Goal: Communication & Community: Answer question/provide support

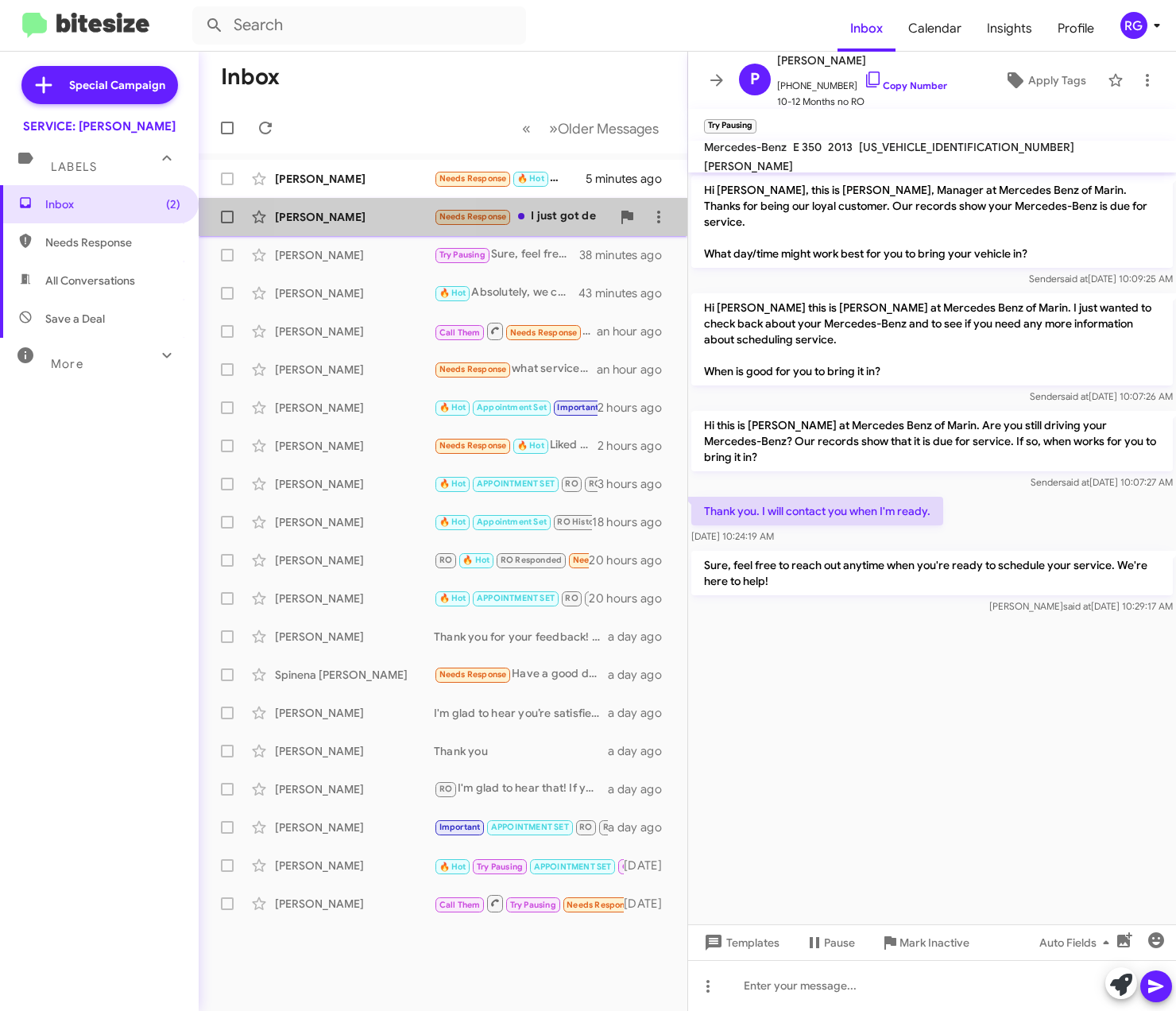
click at [379, 219] on div "[PERSON_NAME]" at bounding box center [355, 217] width 159 height 16
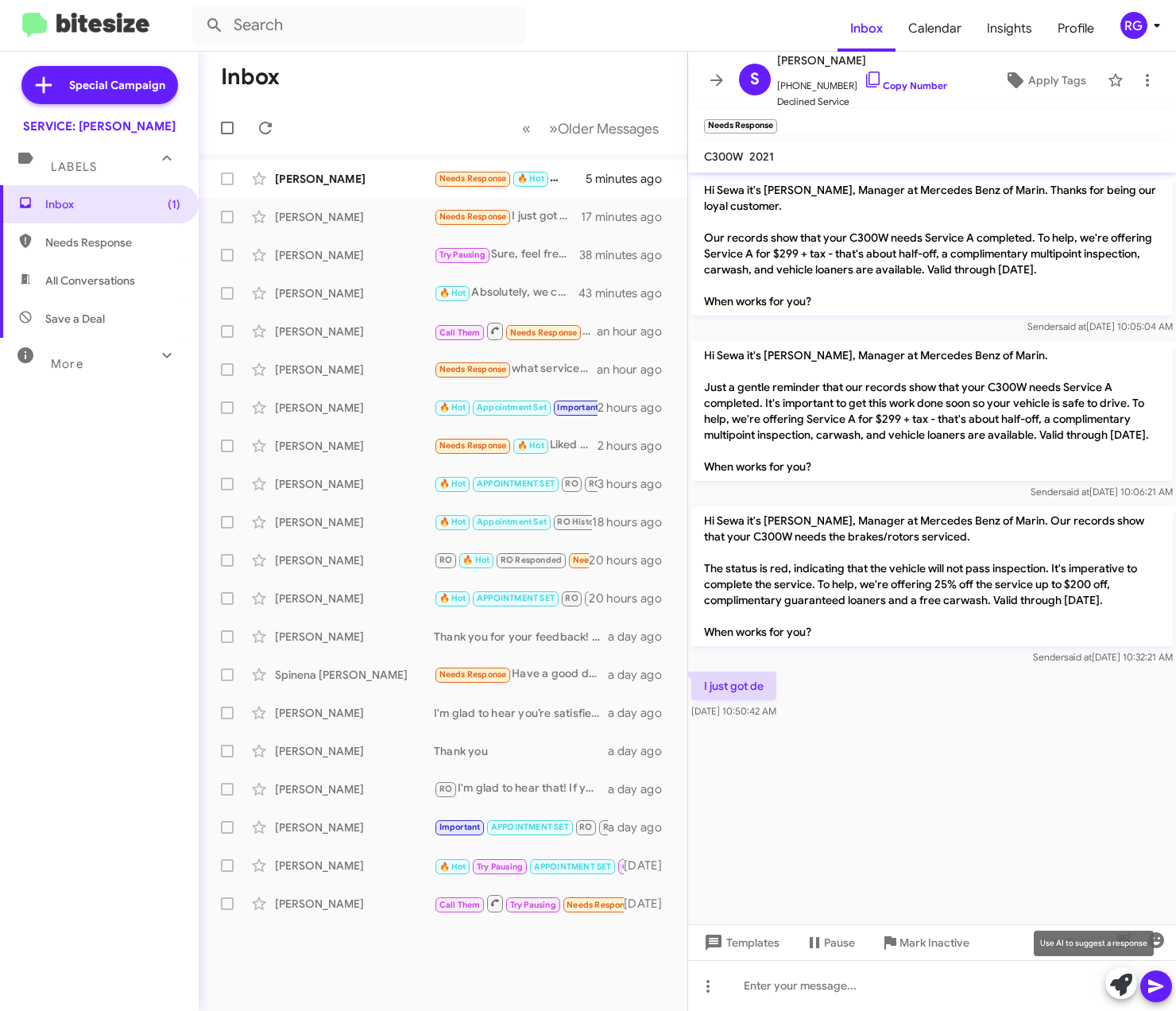
click at [1132, 989] on icon at bounding box center [1121, 985] width 22 height 23
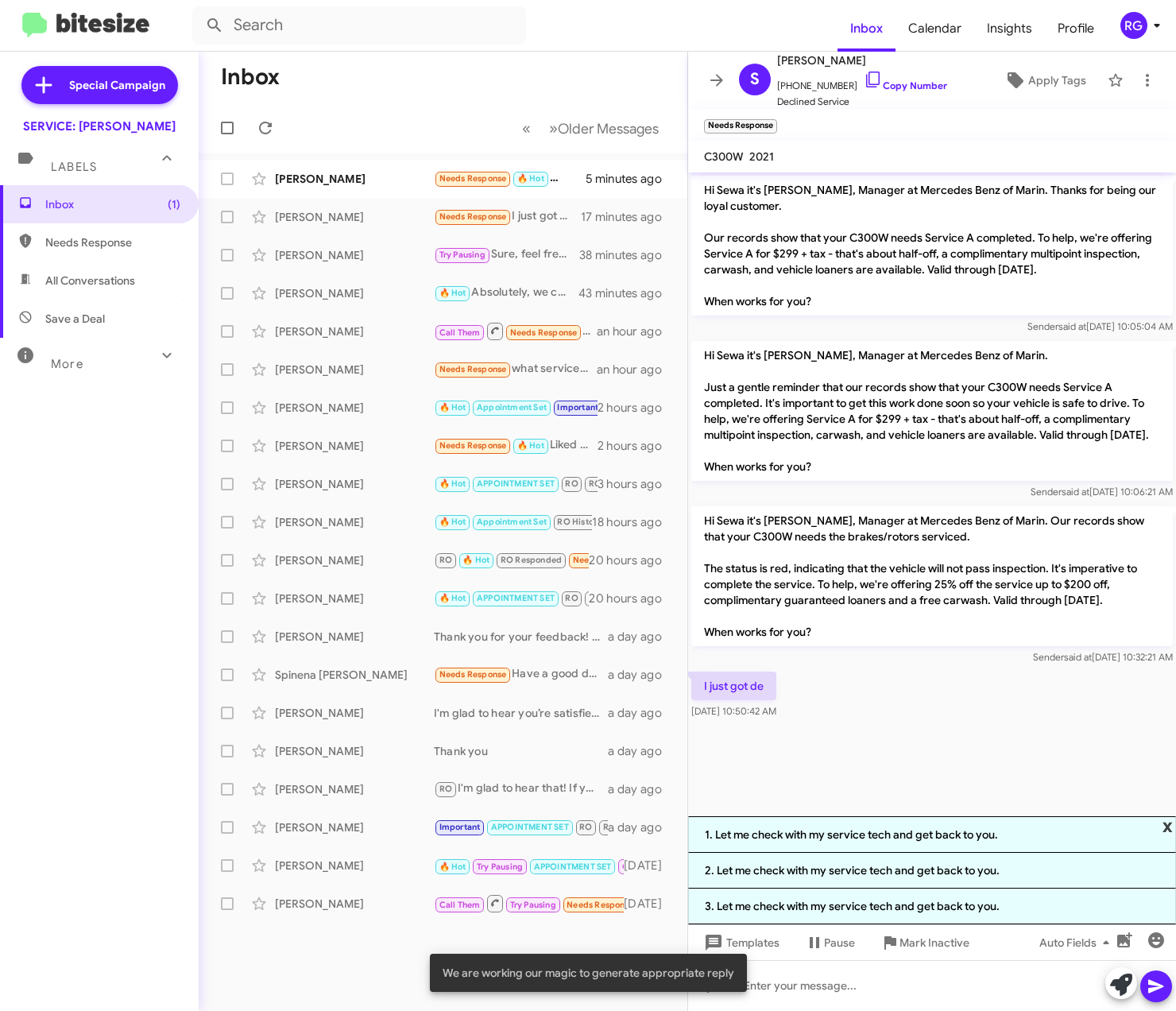
click at [1171, 827] on span "x" at bounding box center [1168, 826] width 10 height 19
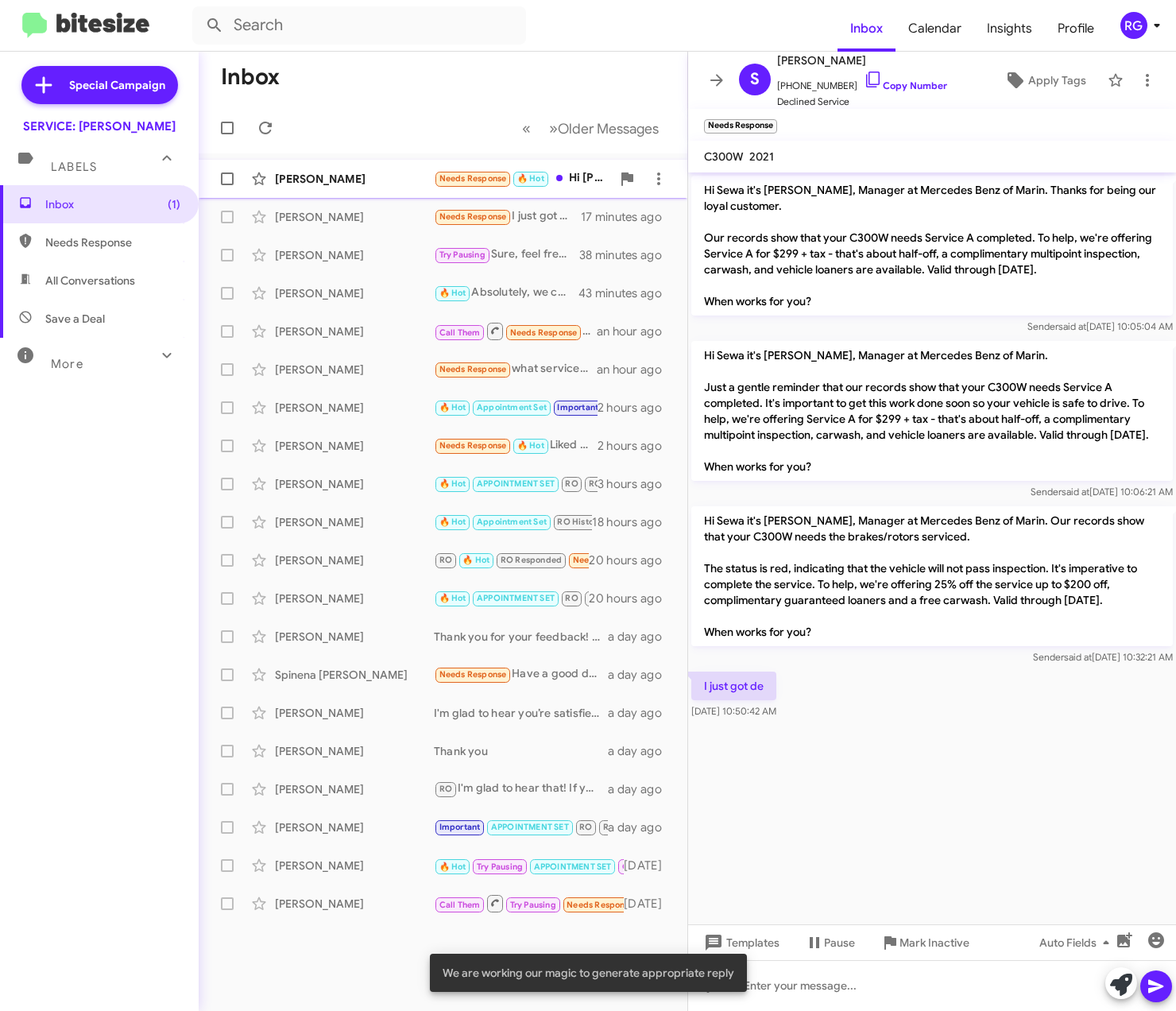
click at [287, 166] on div "[PERSON_NAME] Needs Response 🔥 Hot Hi [PERSON_NAME], sorry for the delay. Yes I…" at bounding box center [442, 178] width 463 height 32
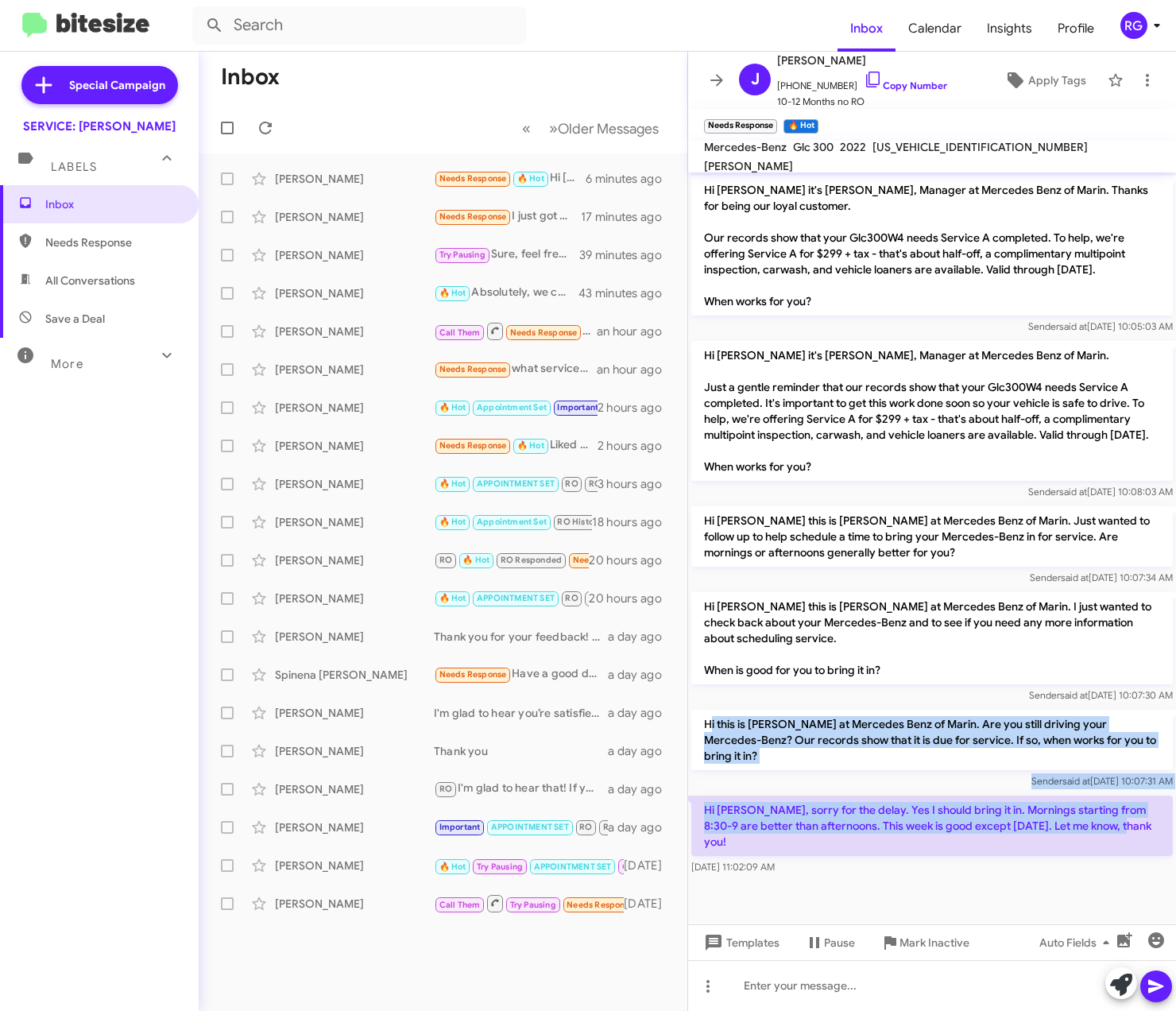
drag, startPoint x: 1072, startPoint y: 815, endPoint x: 712, endPoint y: 711, distance: 374.7
click at [712, 711] on div "Hi [PERSON_NAME] it's [PERSON_NAME], Manager at Mercedes Benz of Marin. Thanks …" at bounding box center [932, 525] width 488 height 706
copy div "i this is [PERSON_NAME] at Mercedes Benz of Marin. Are you still driving your M…"
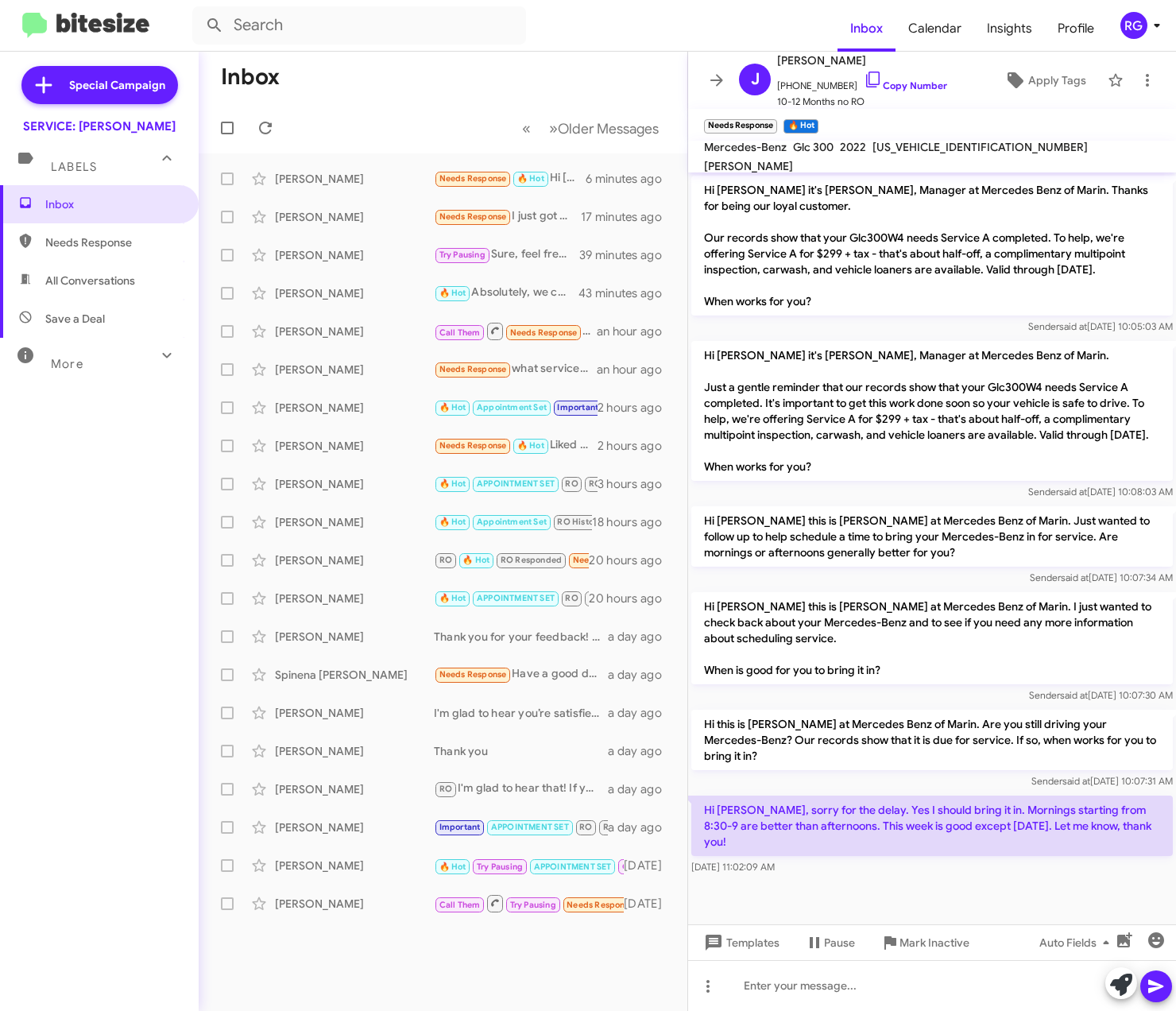
click at [794, 598] on p "Hi [PERSON_NAME] this is [PERSON_NAME] at Mercedes Benz of Marin. I just wanted…" at bounding box center [932, 638] width 482 height 93
click at [910, 989] on div at bounding box center [932, 986] width 488 height 51
paste div
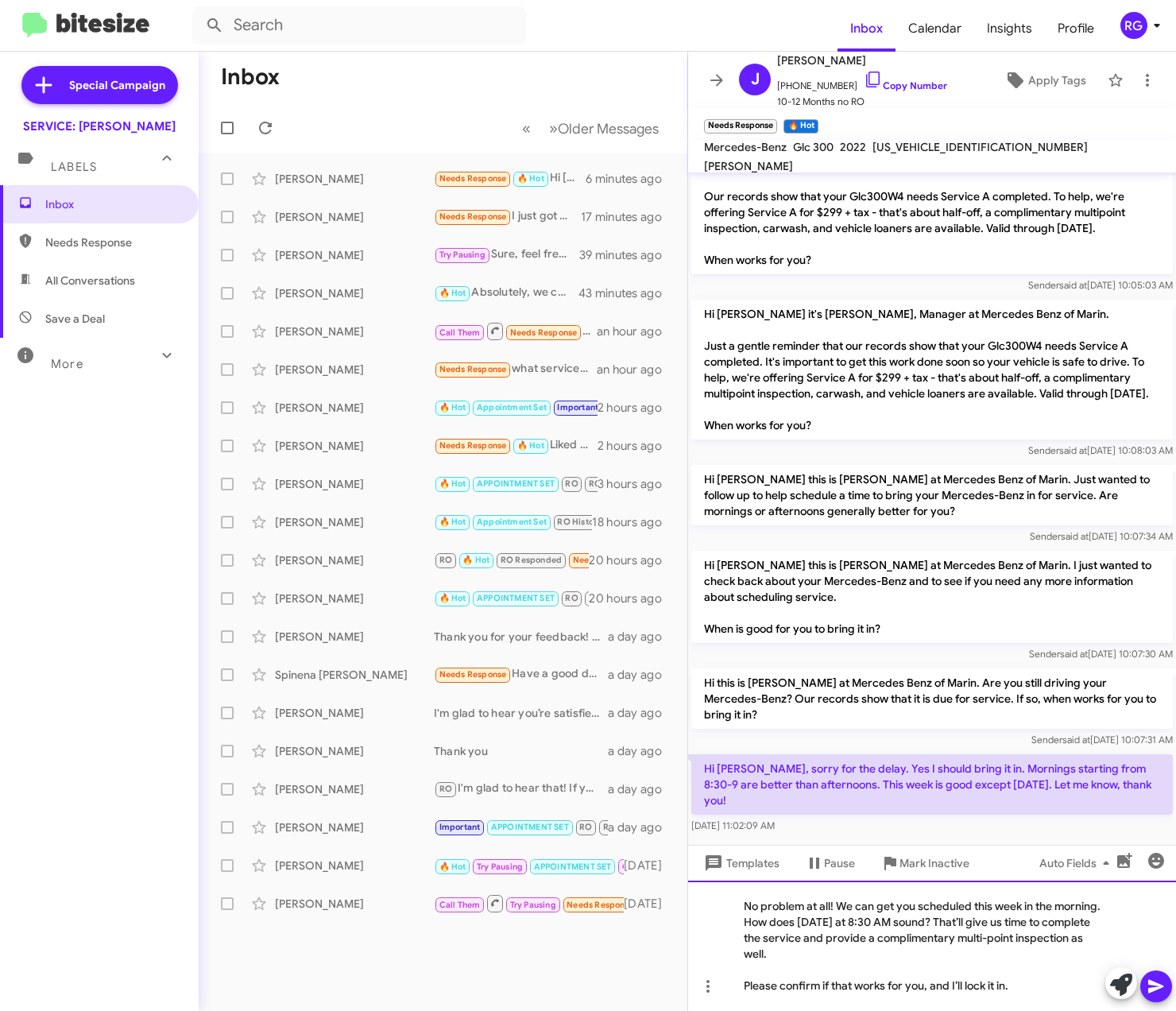
scroll to position [58, 0]
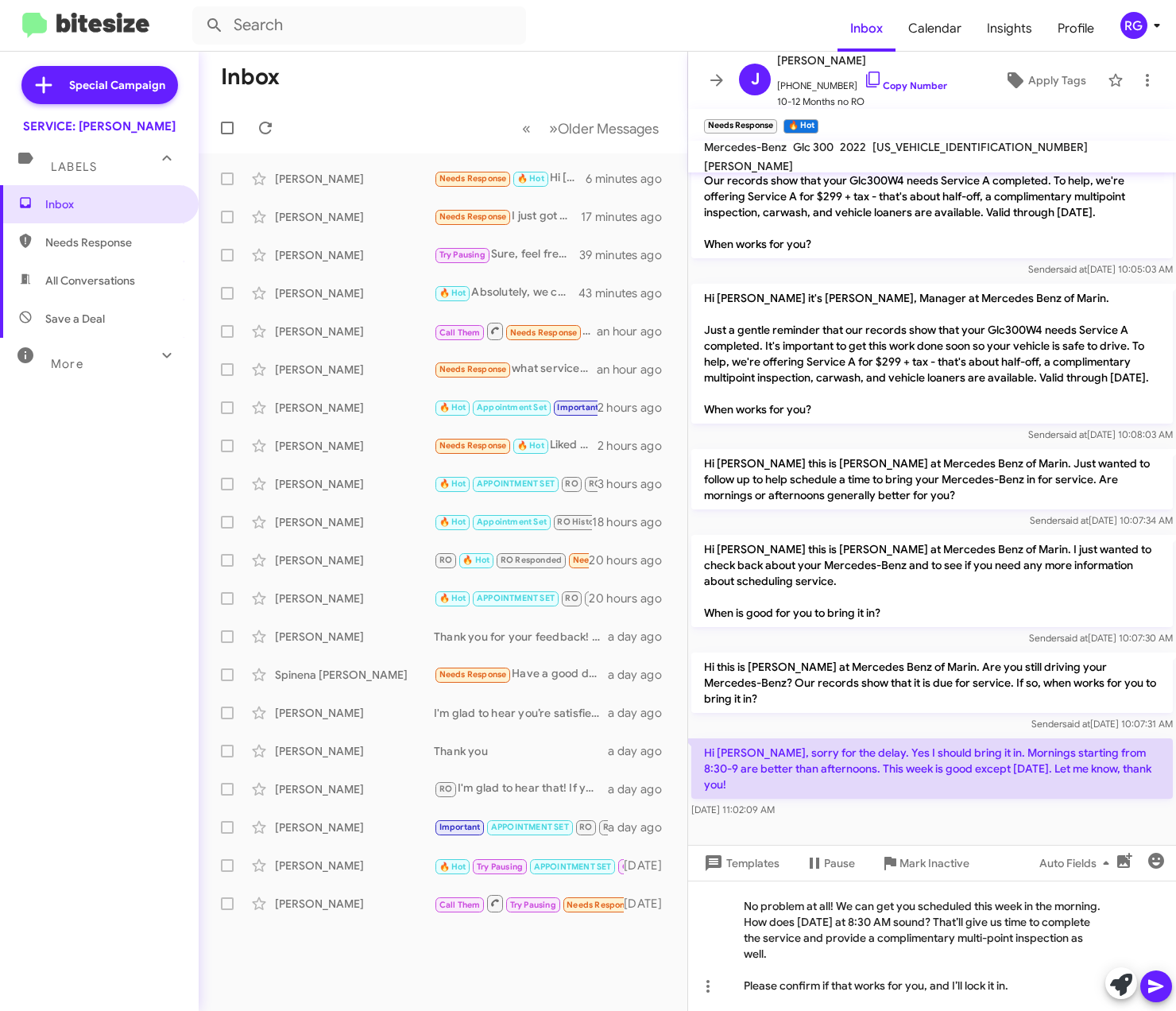
click at [1157, 990] on icon at bounding box center [1156, 987] width 19 height 19
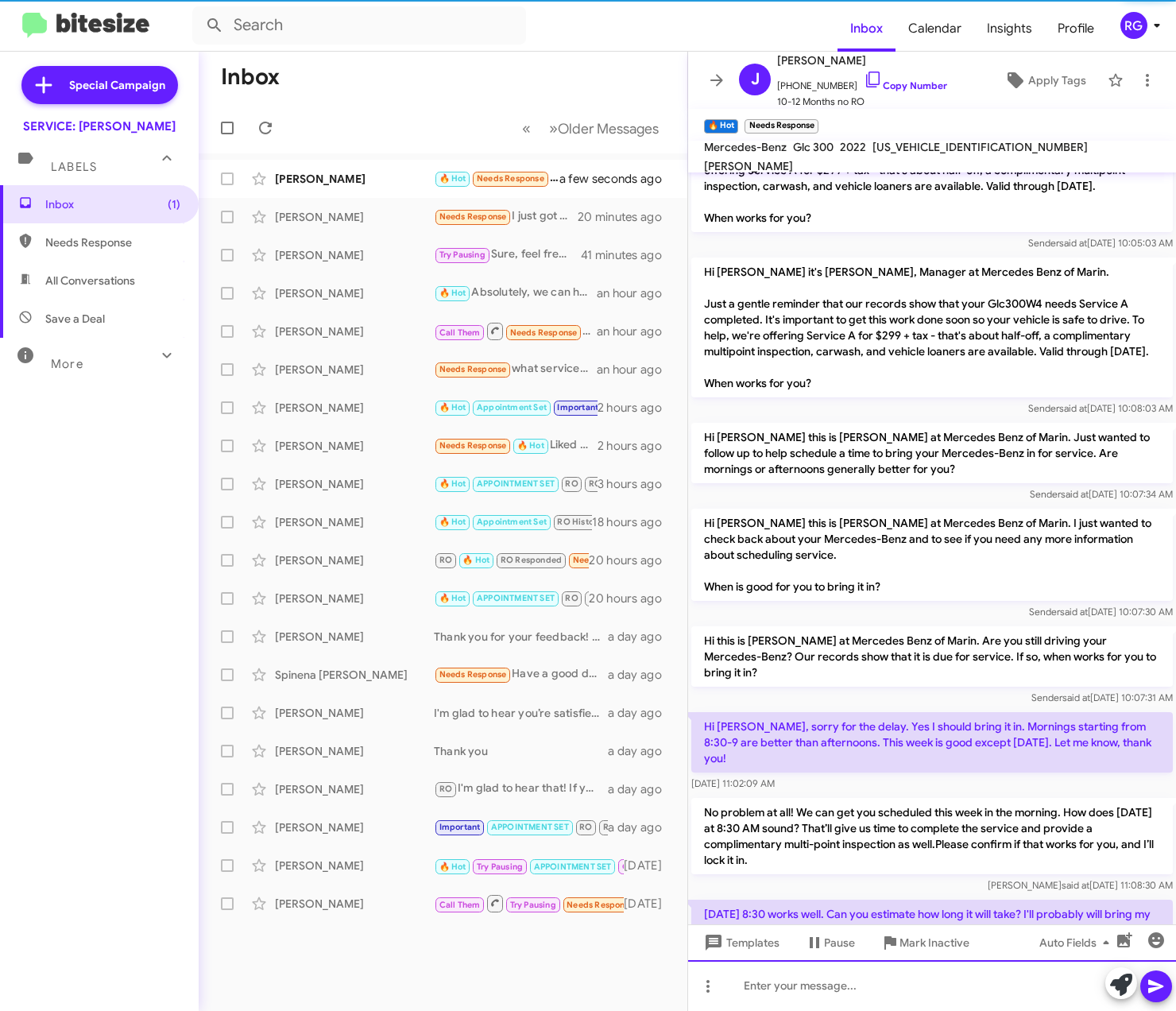
scroll to position [158, 0]
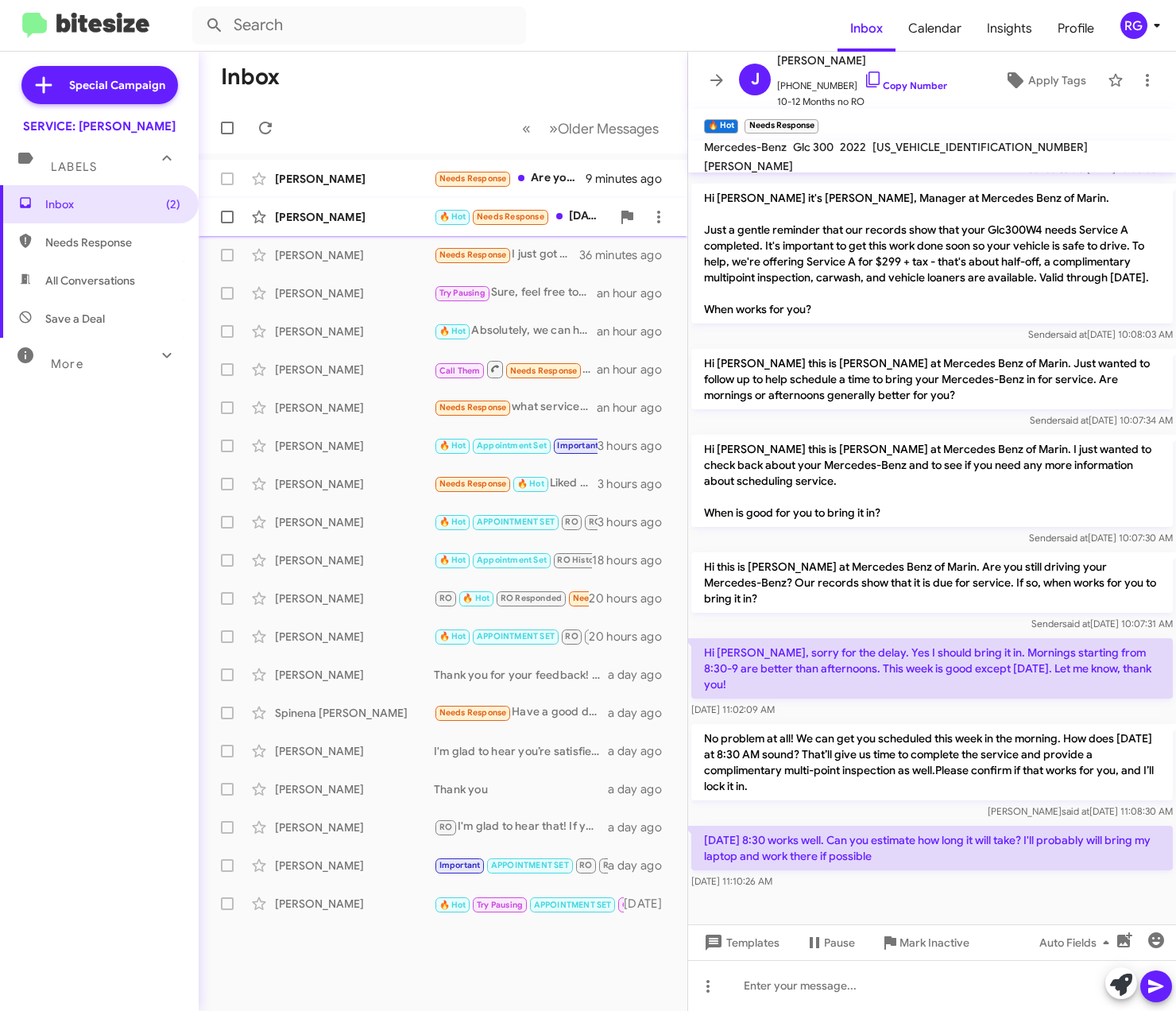
click at [337, 208] on div "[PERSON_NAME] 🔥 Hot Needs Response [DATE] 8:30 works well. Can you estimate how…" at bounding box center [442, 216] width 463 height 32
click at [935, 144] on mat-toolbar "Mercedes-Benz Glc 300 2022 [US_VEHICLE_IDENTIFICATION_NUMBER] [PERSON_NAME]" at bounding box center [932, 157] width 488 height 32
copy span "[US_VEHICLE_IDENTIFICATION_NUMBER]"
drag, startPoint x: 911, startPoint y: 743, endPoint x: 582, endPoint y: 649, distance: 342.2
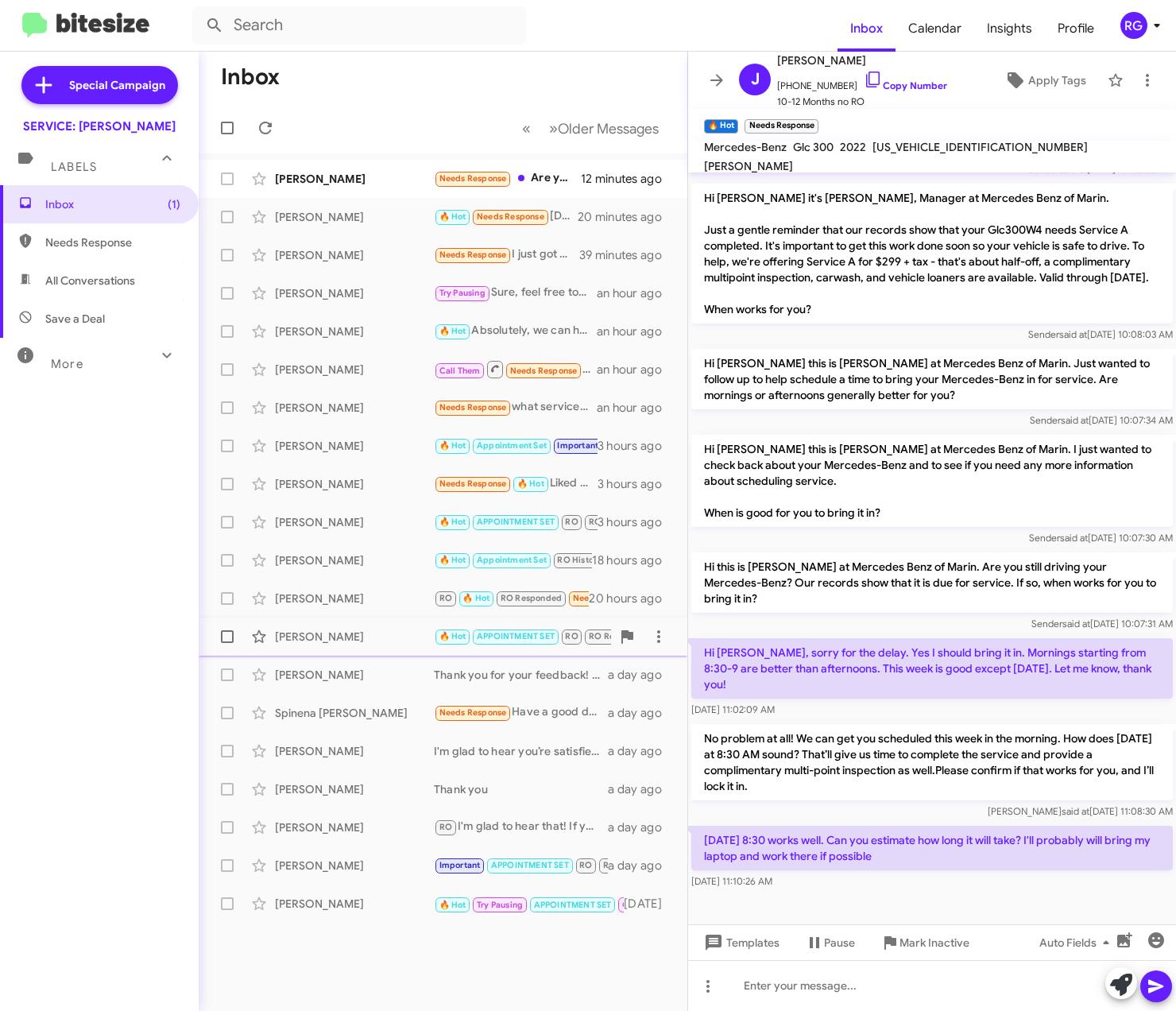
click at [908, 743] on p "No problem at all! We can get you scheduled this week in the morning. How does …" at bounding box center [932, 763] width 482 height 76
click at [1119, 982] on icon at bounding box center [1121, 985] width 22 height 23
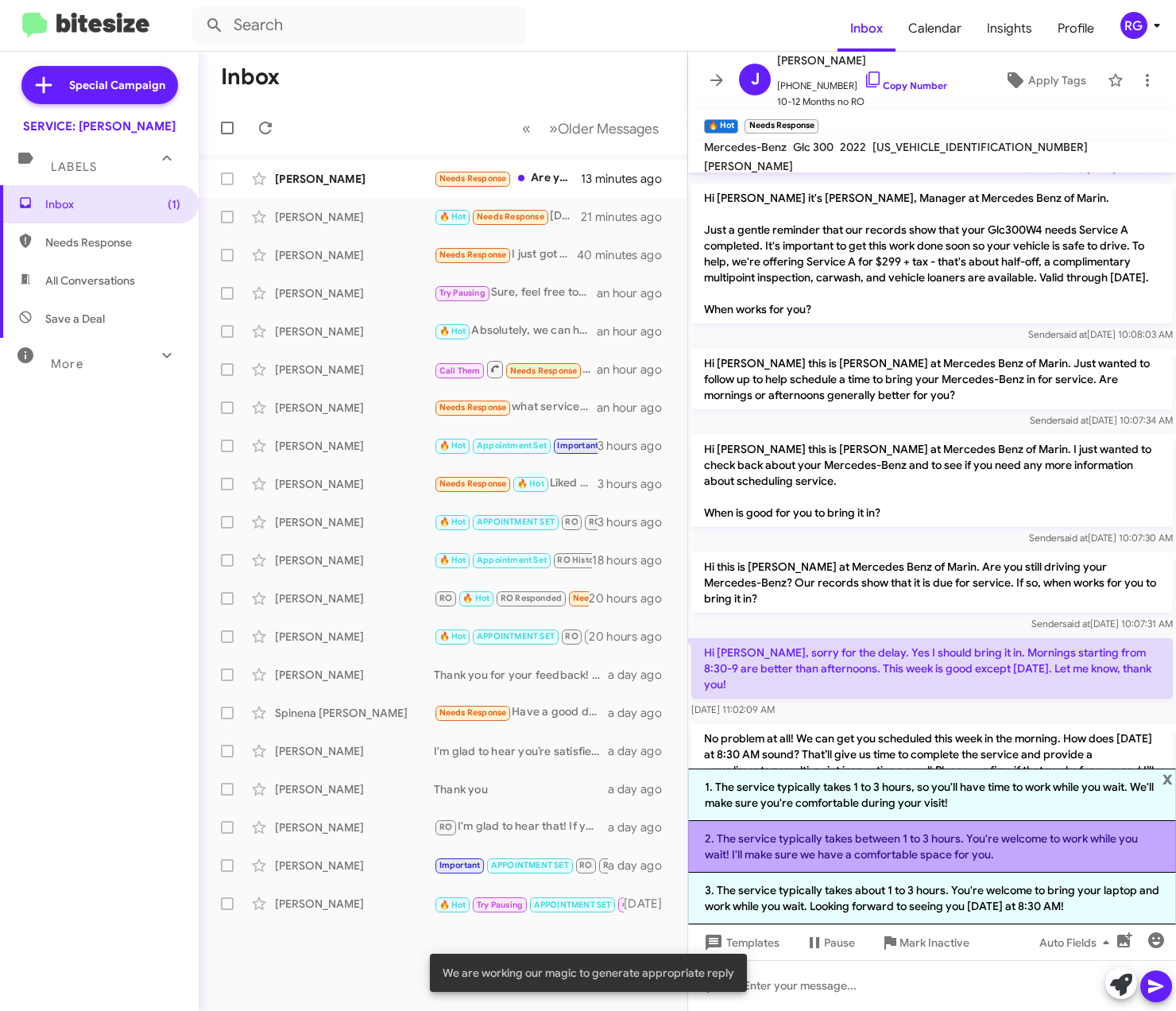
click at [902, 843] on li "2. The service typically takes between 1 to 3 hours. You're welcome to work whi…" at bounding box center [932, 847] width 488 height 52
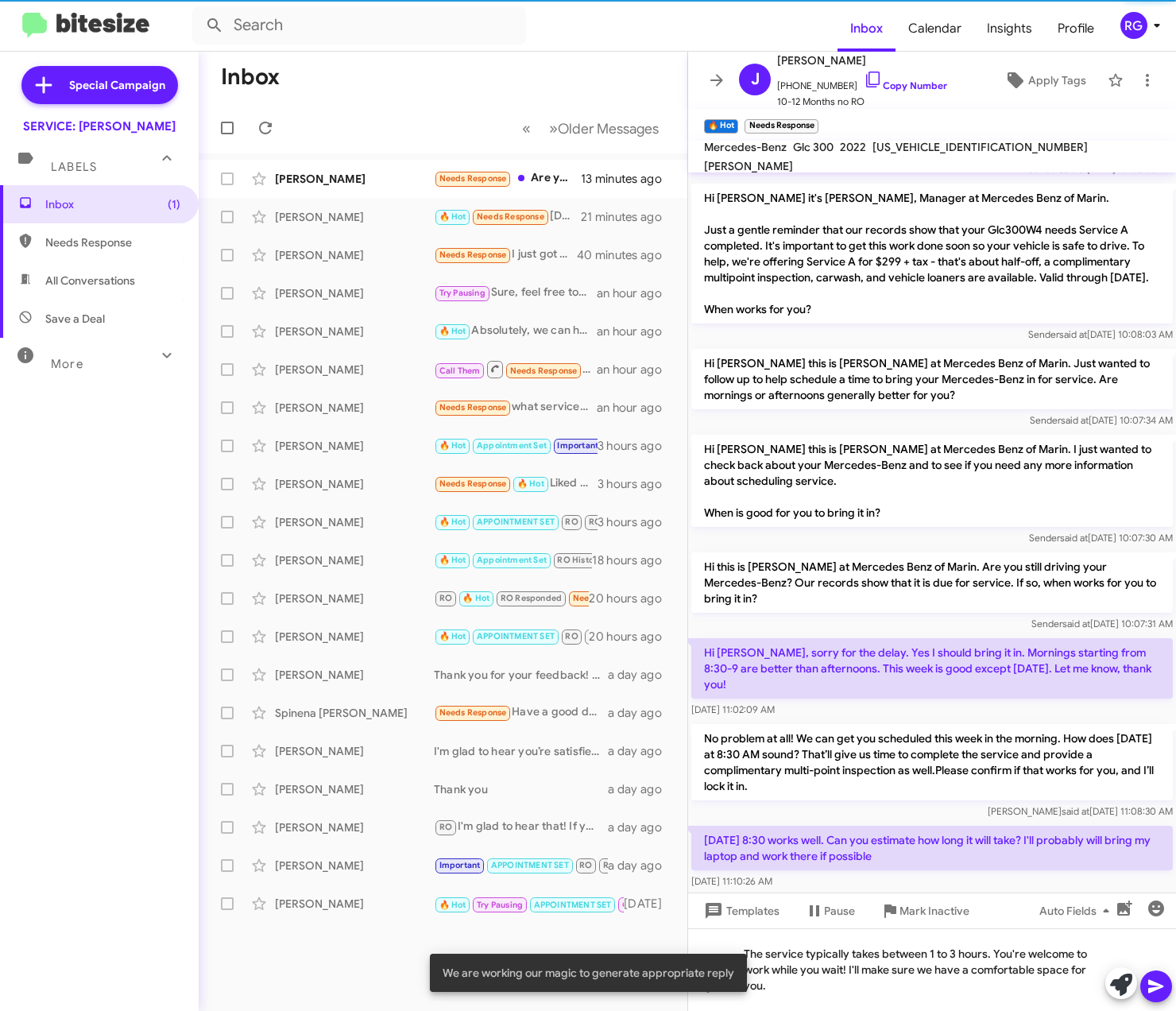
click at [1162, 984] on icon at bounding box center [1156, 987] width 19 height 19
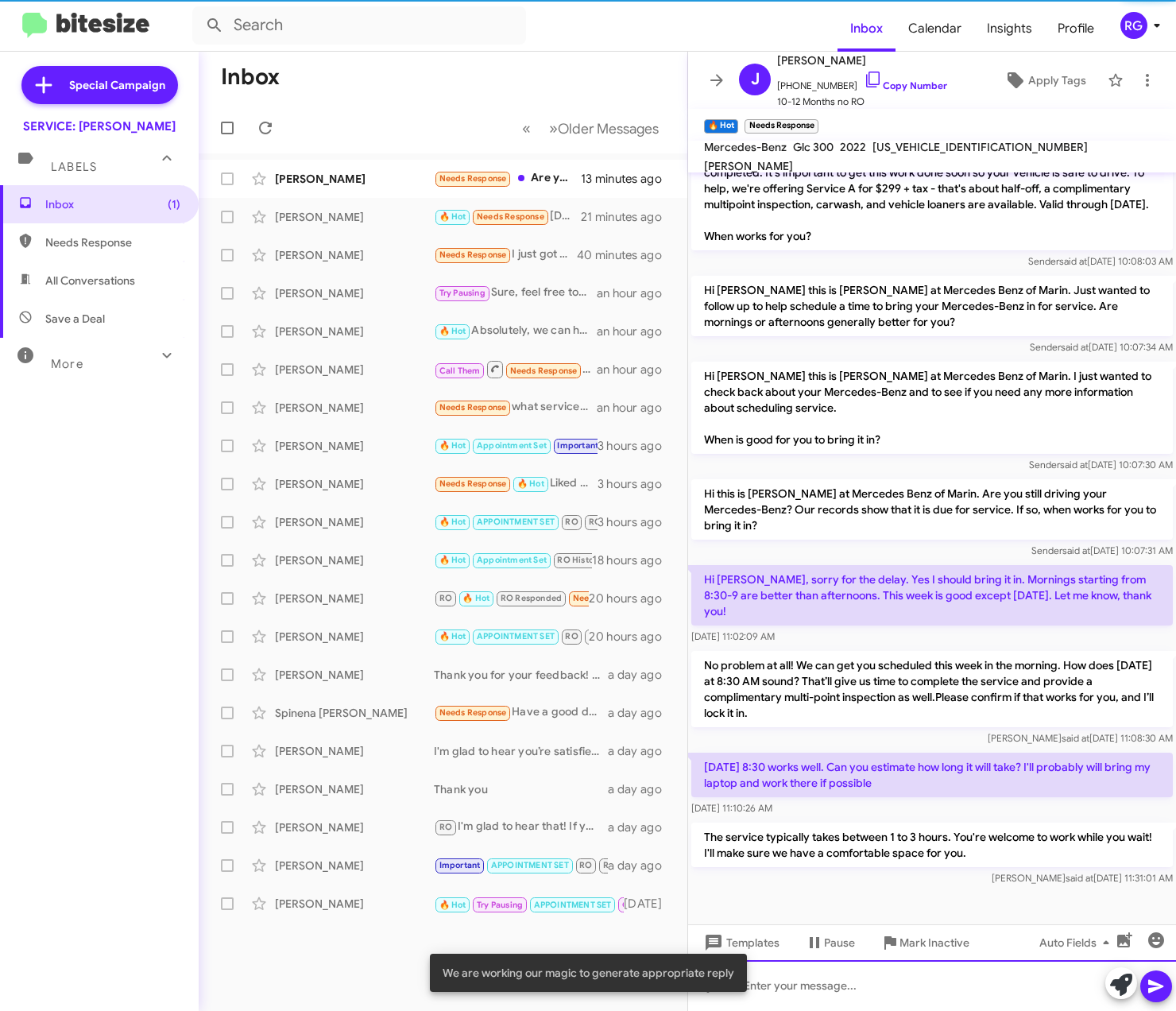
scroll to position [232, 0]
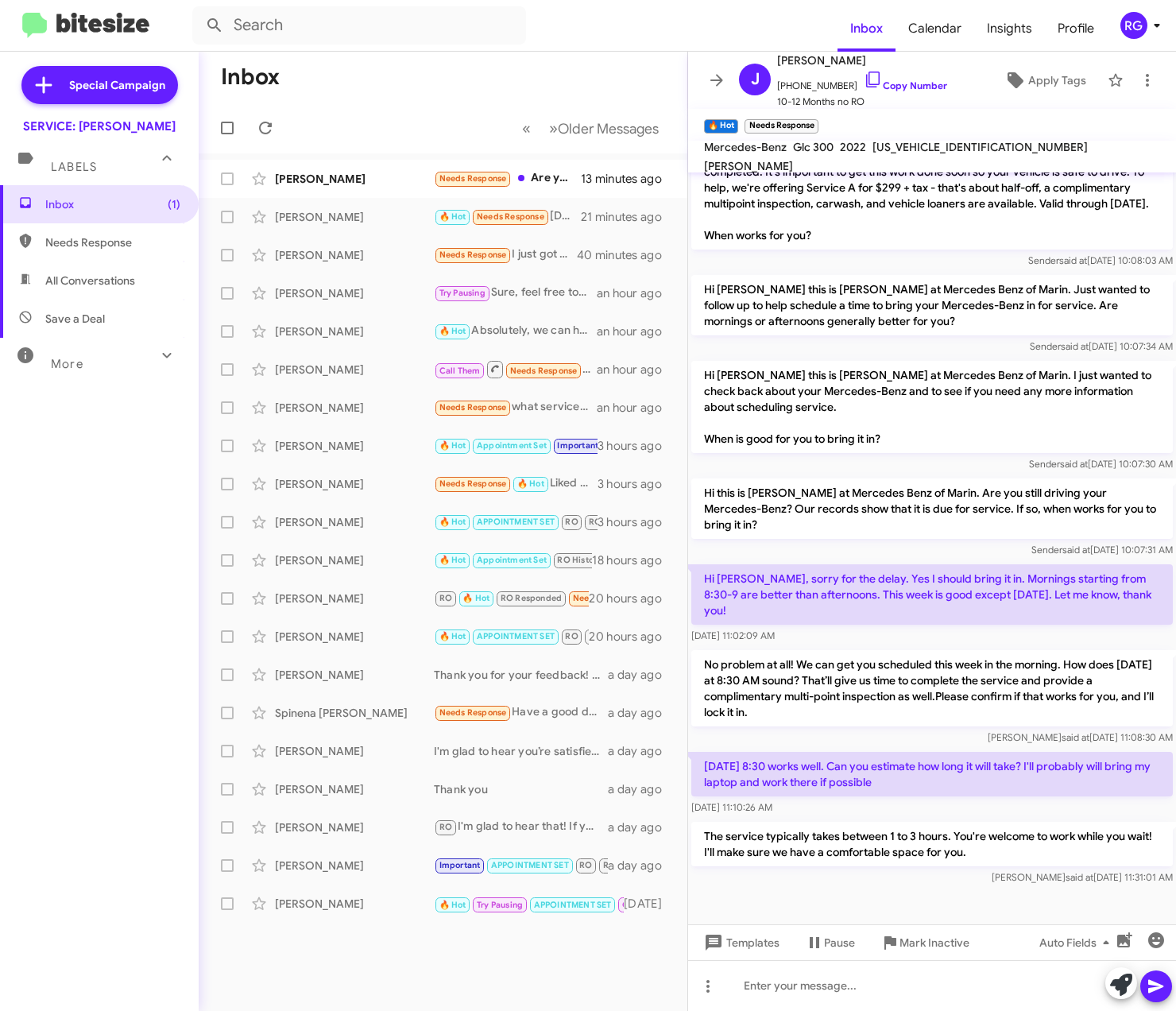
click at [911, 148] on div "[US_VEHICLE_IDENTIFICATION_NUMBER]" at bounding box center [980, 147] width 222 height 19
click at [911, 150] on span "[US_VEHICLE_IDENTIFICATION_NUMBER]" at bounding box center [980, 147] width 215 height 15
copy span "[US_VEHICLE_IDENTIFICATION_NUMBER]"
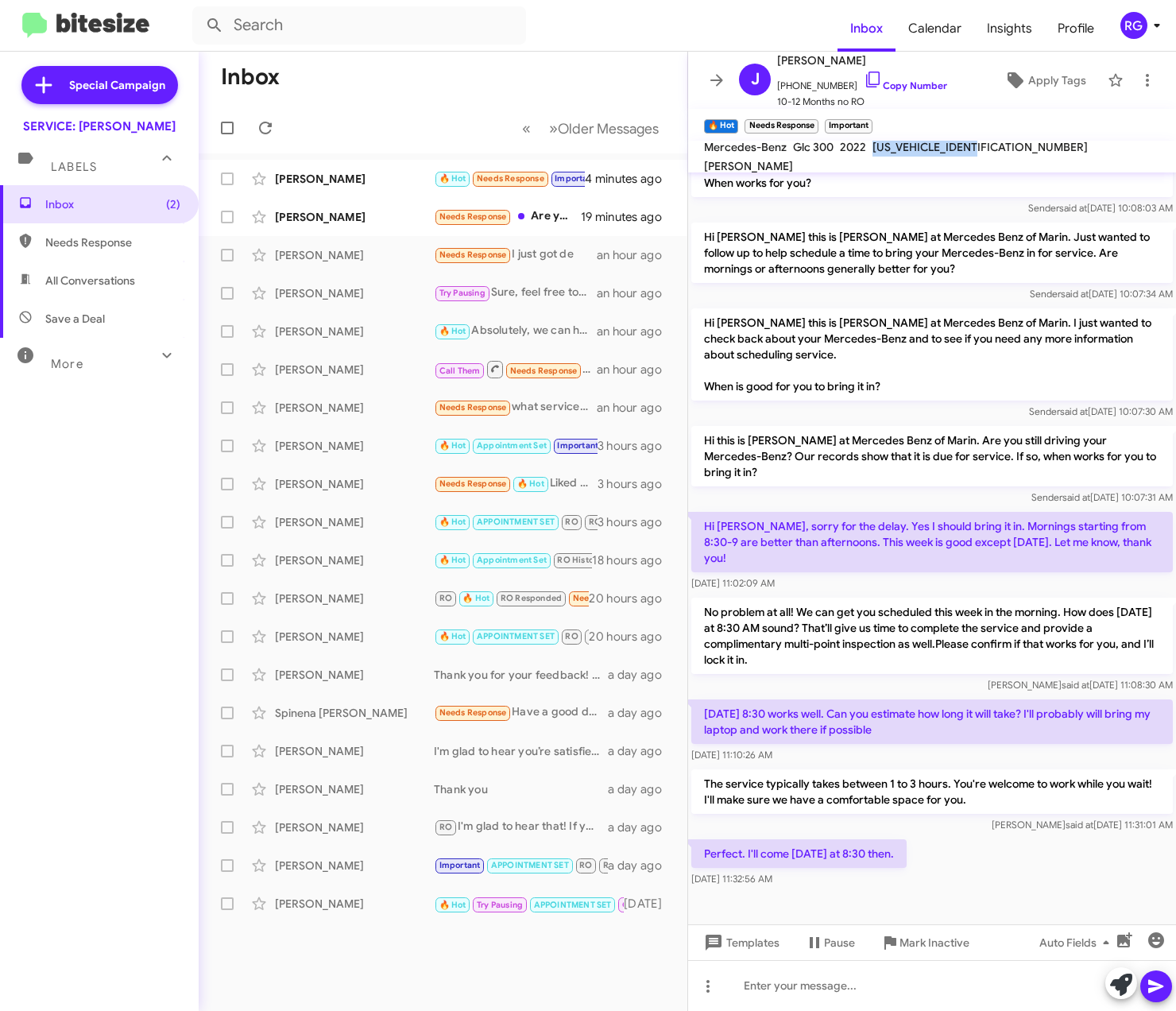
scroll to position [290, 0]
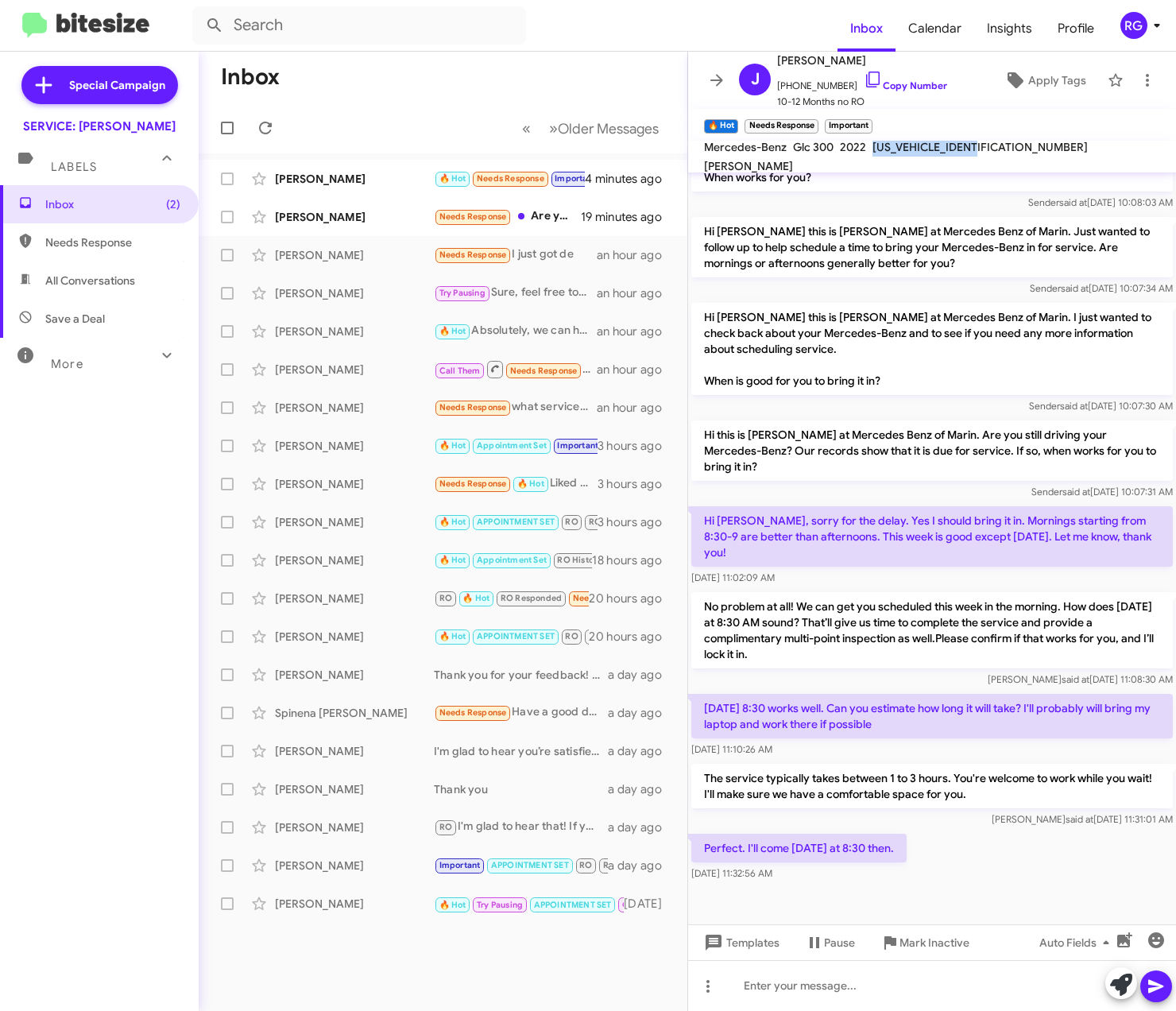
click at [935, 154] on span "[US_VEHICLE_IDENTIFICATION_NUMBER]" at bounding box center [980, 147] width 215 height 15
click at [1127, 978] on icon at bounding box center [1121, 985] width 22 height 23
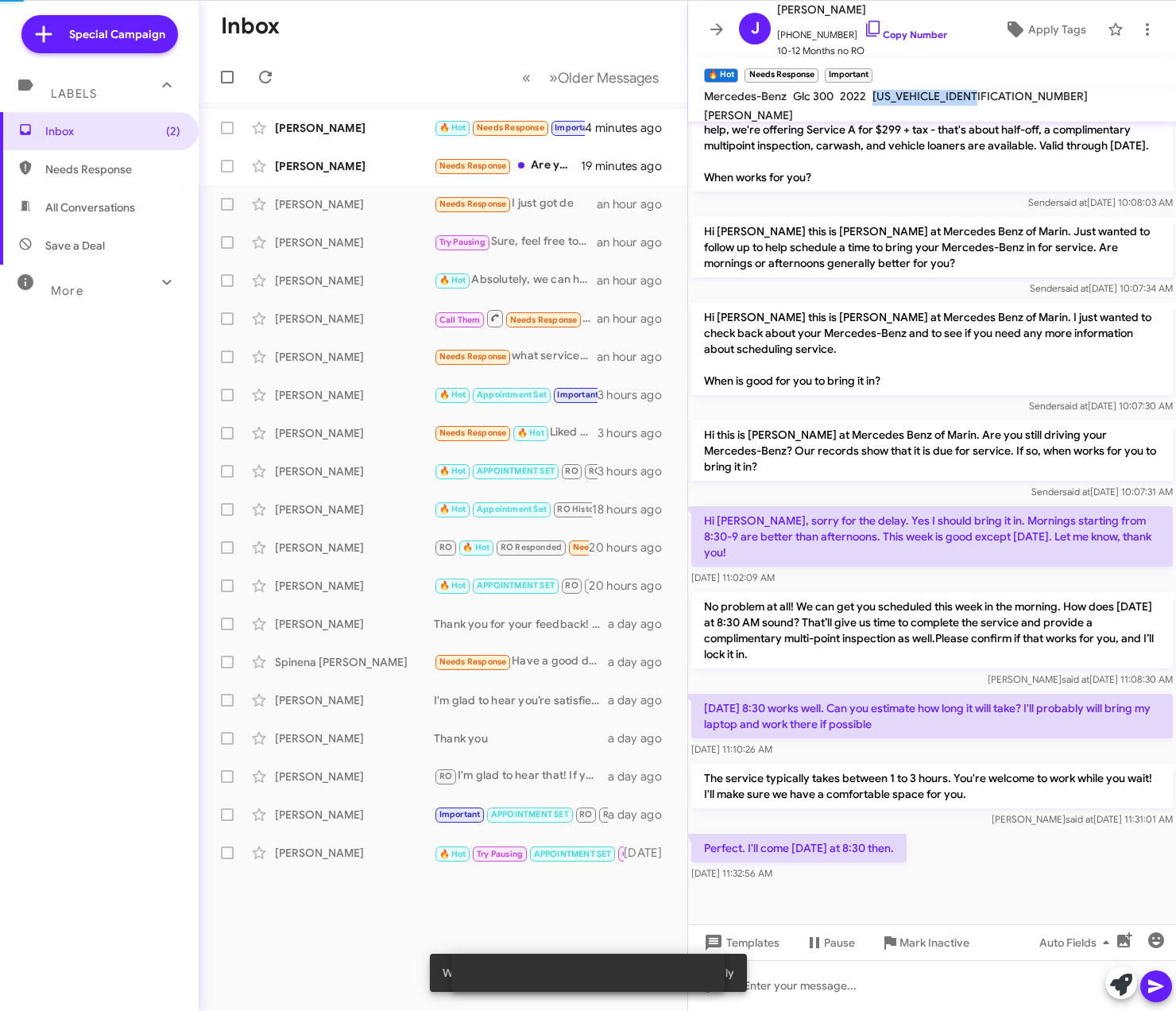
scroll to position [239, 0]
click at [1135, 988] on button at bounding box center [1121, 983] width 32 height 32
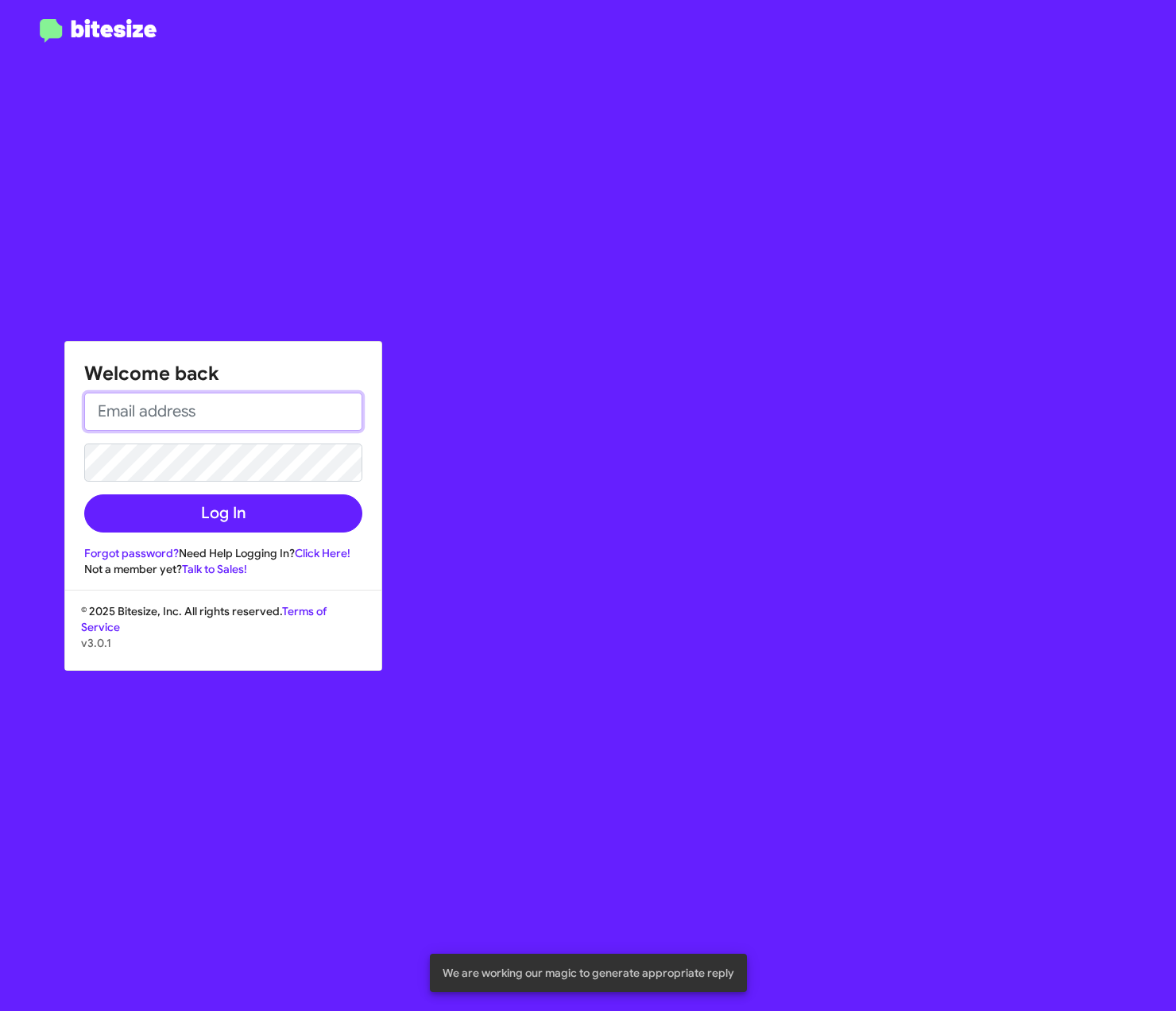
click at [138, 417] on input "email" at bounding box center [222, 412] width 278 height 38
click at [165, 417] on input "email" at bounding box center [222, 412] width 278 height 38
type input "[PERSON_NAME][EMAIL_ADDRESS][PERSON_NAME][PERSON_NAME][DOMAIN_NAME]"
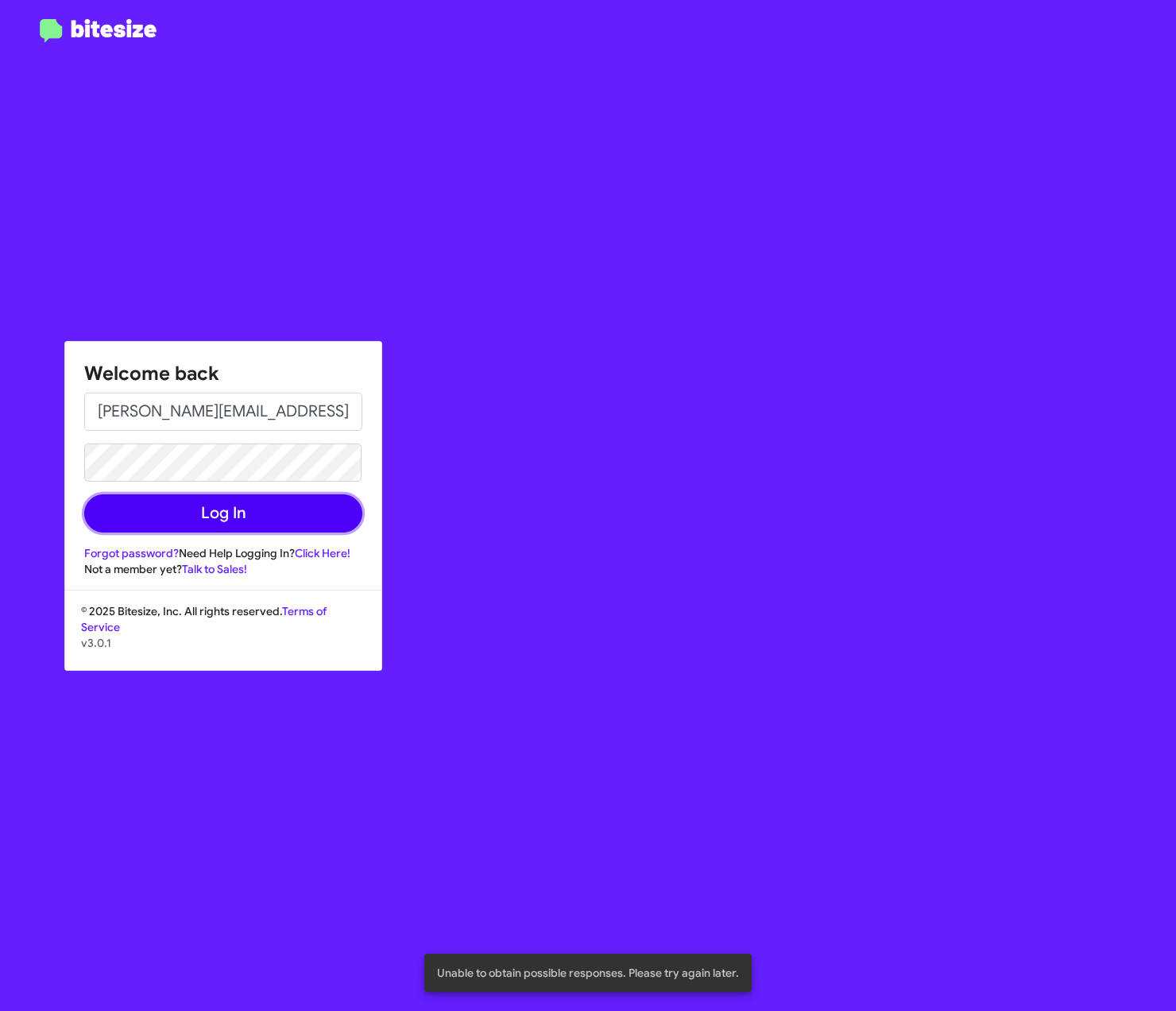
click at [178, 528] on button "Log In" at bounding box center [222, 513] width 278 height 38
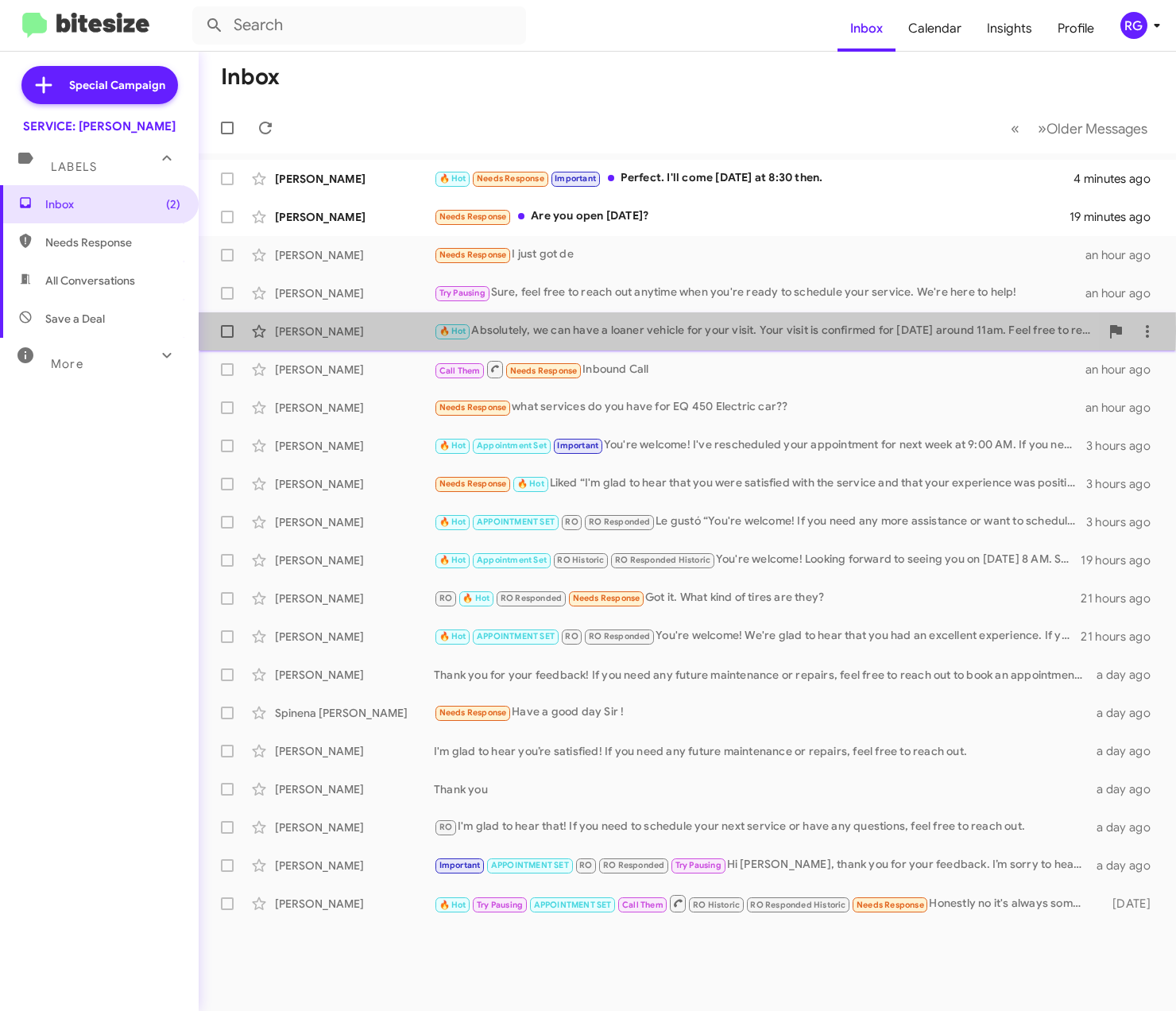
click at [431, 332] on div "[PERSON_NAME]" at bounding box center [355, 332] width 159 height 16
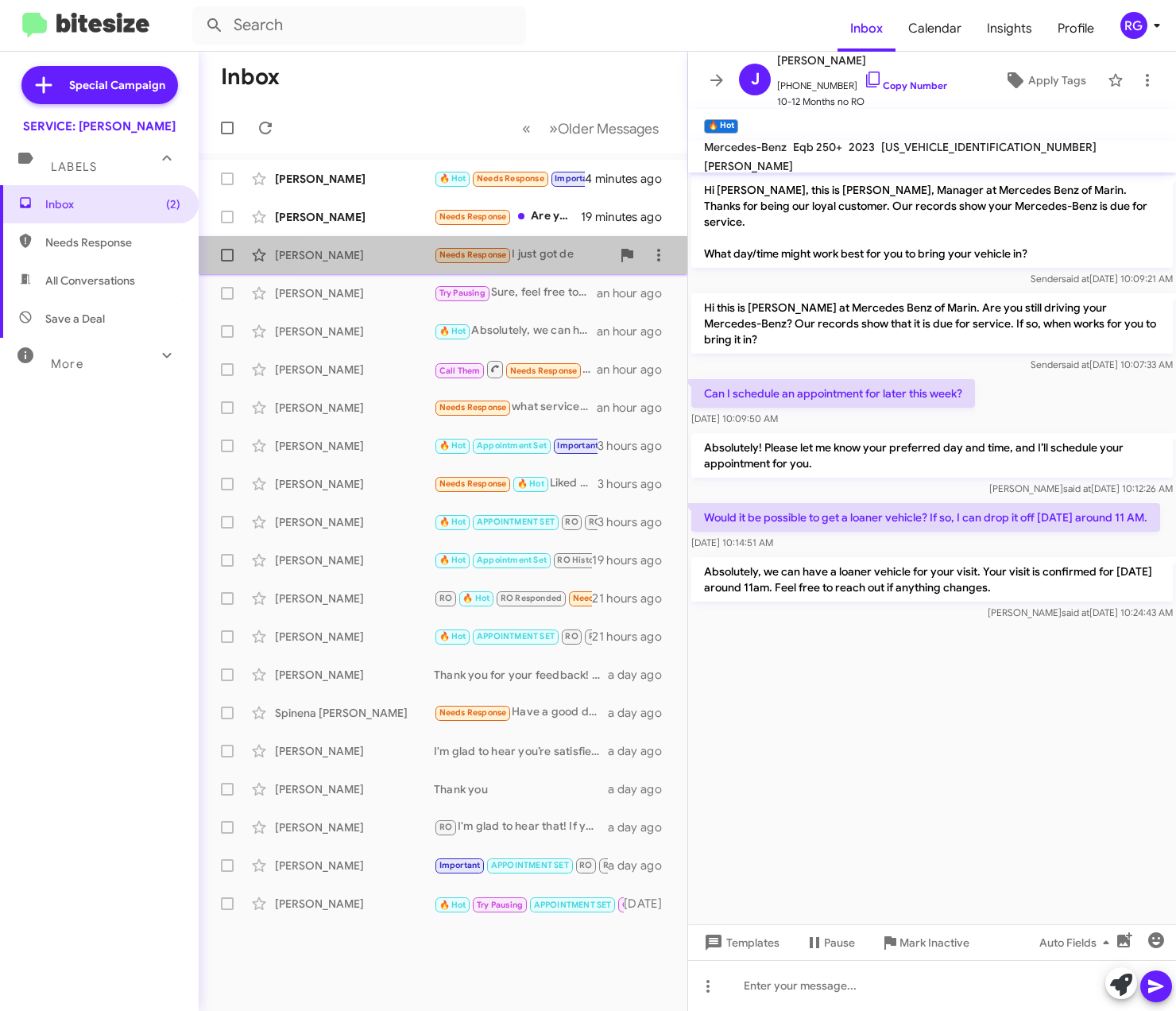
click at [392, 259] on div "[PERSON_NAME]" at bounding box center [355, 255] width 159 height 16
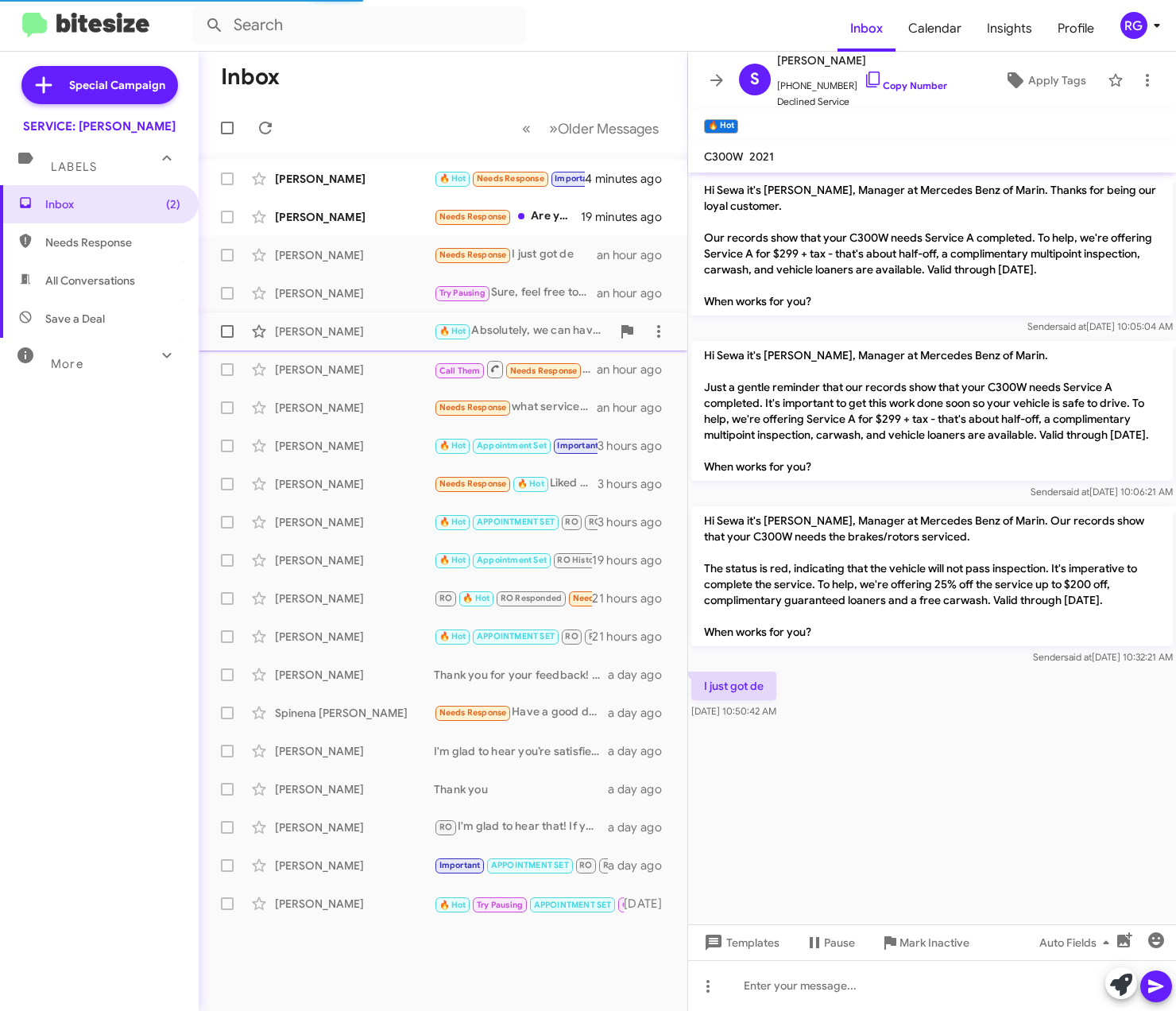
click at [365, 319] on div "[PERSON_NAME] 🔥 Hot Absolutely, we can have a loaner vehicle for your visit. Yo…" at bounding box center [442, 332] width 463 height 32
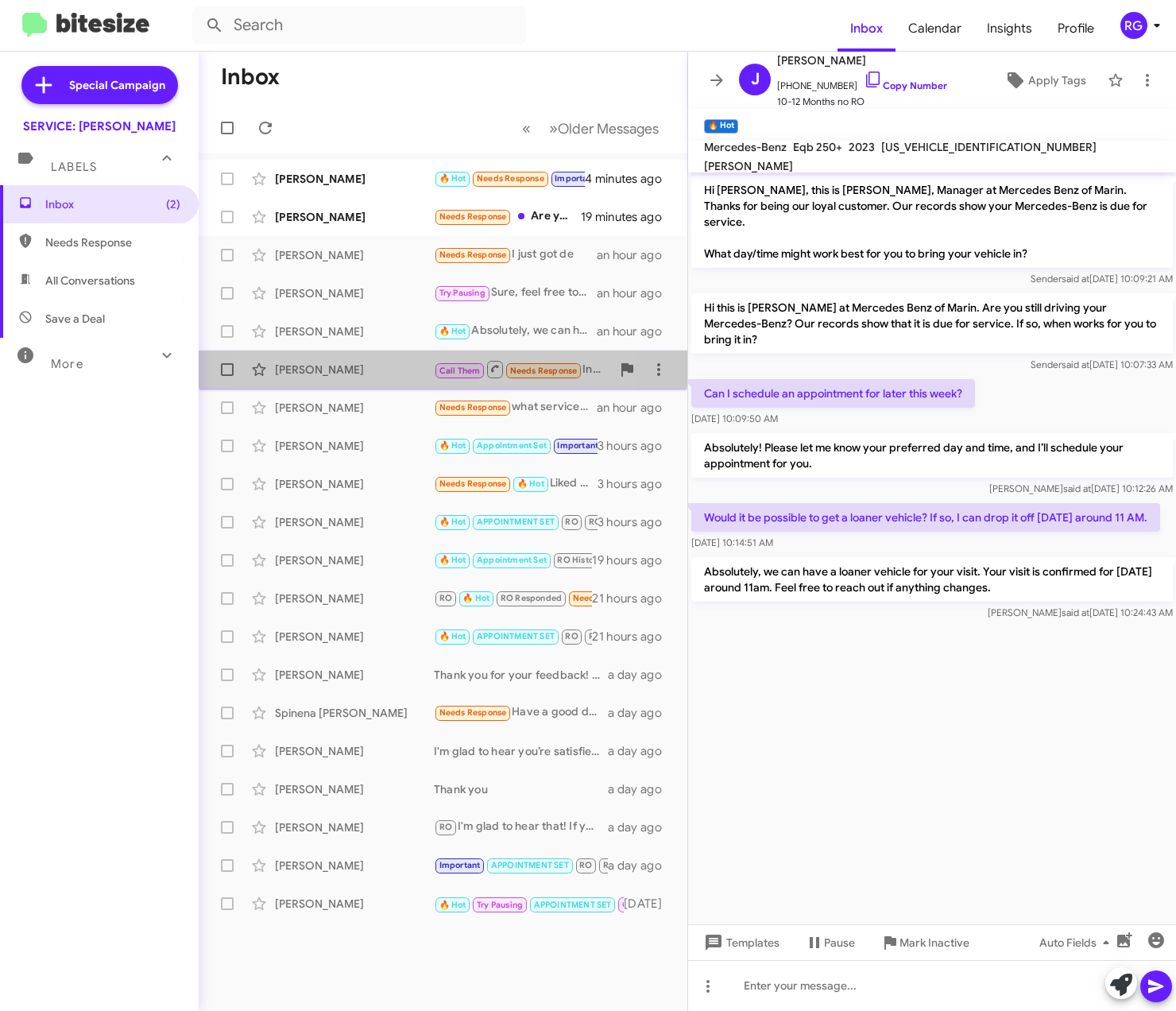
click at [359, 364] on div "[PERSON_NAME]" at bounding box center [355, 370] width 159 height 16
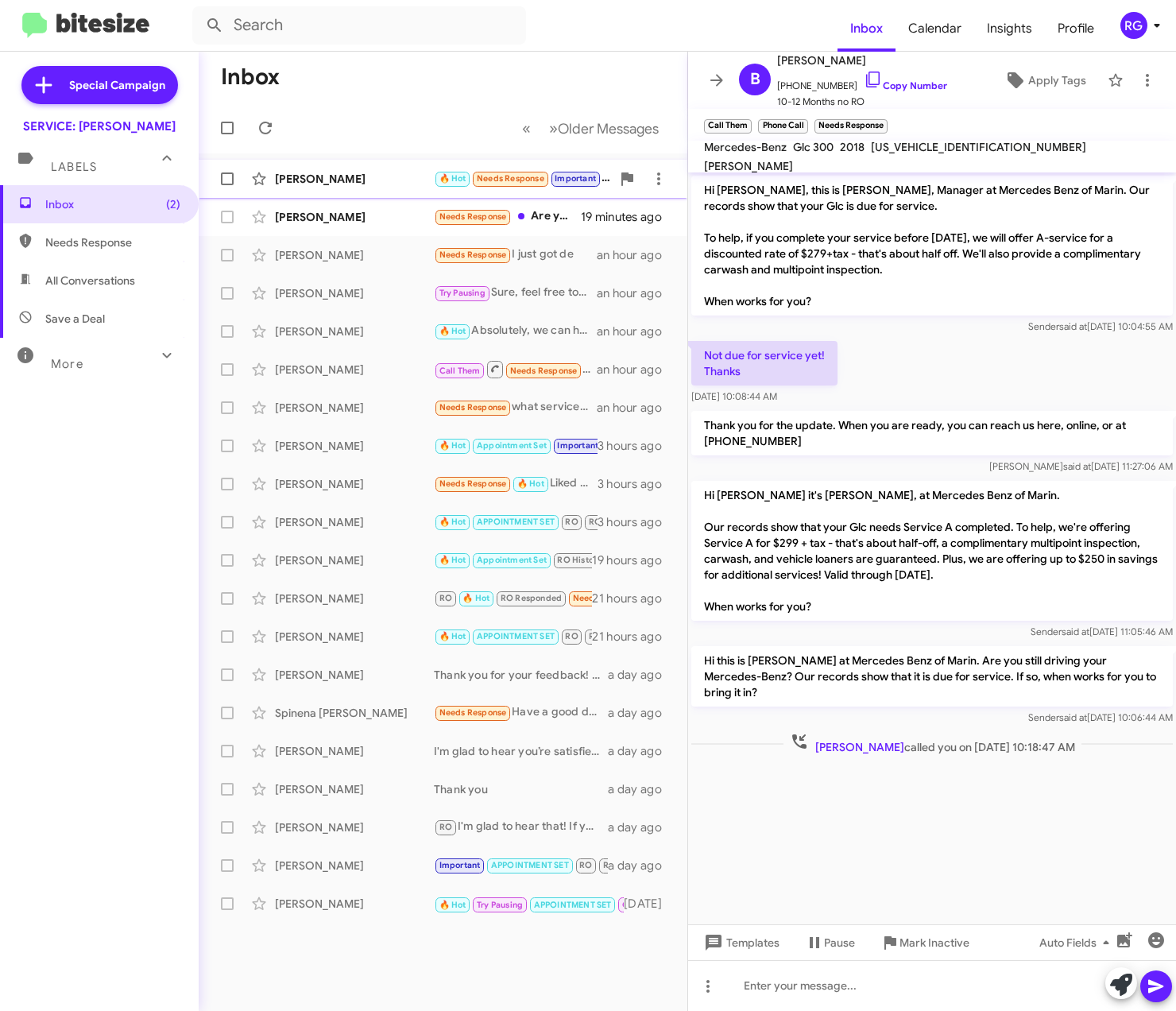
click at [336, 177] on div "[PERSON_NAME]" at bounding box center [355, 178] width 159 height 16
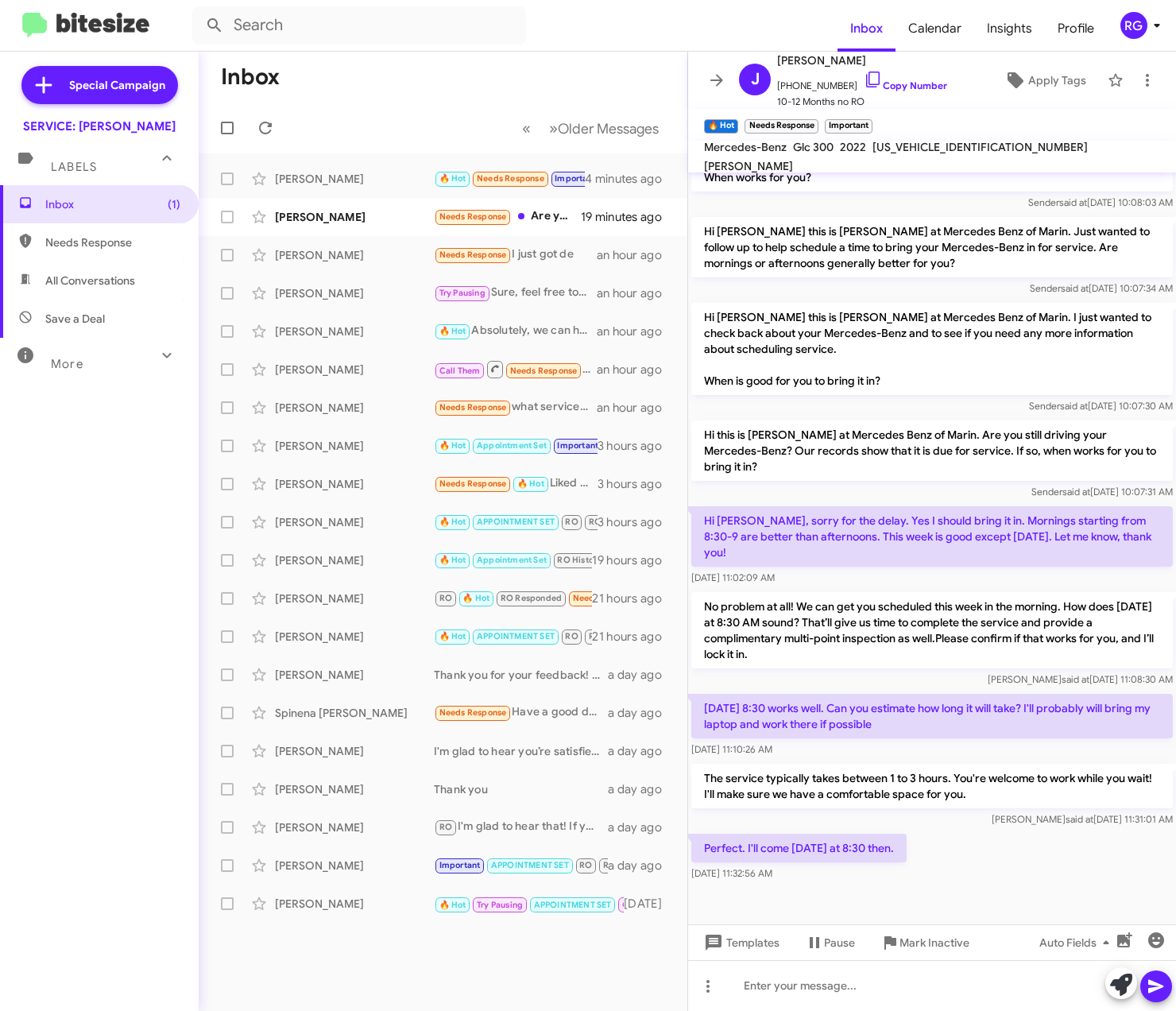
scroll to position [290, 0]
click at [1126, 978] on icon at bounding box center [1121, 985] width 22 height 23
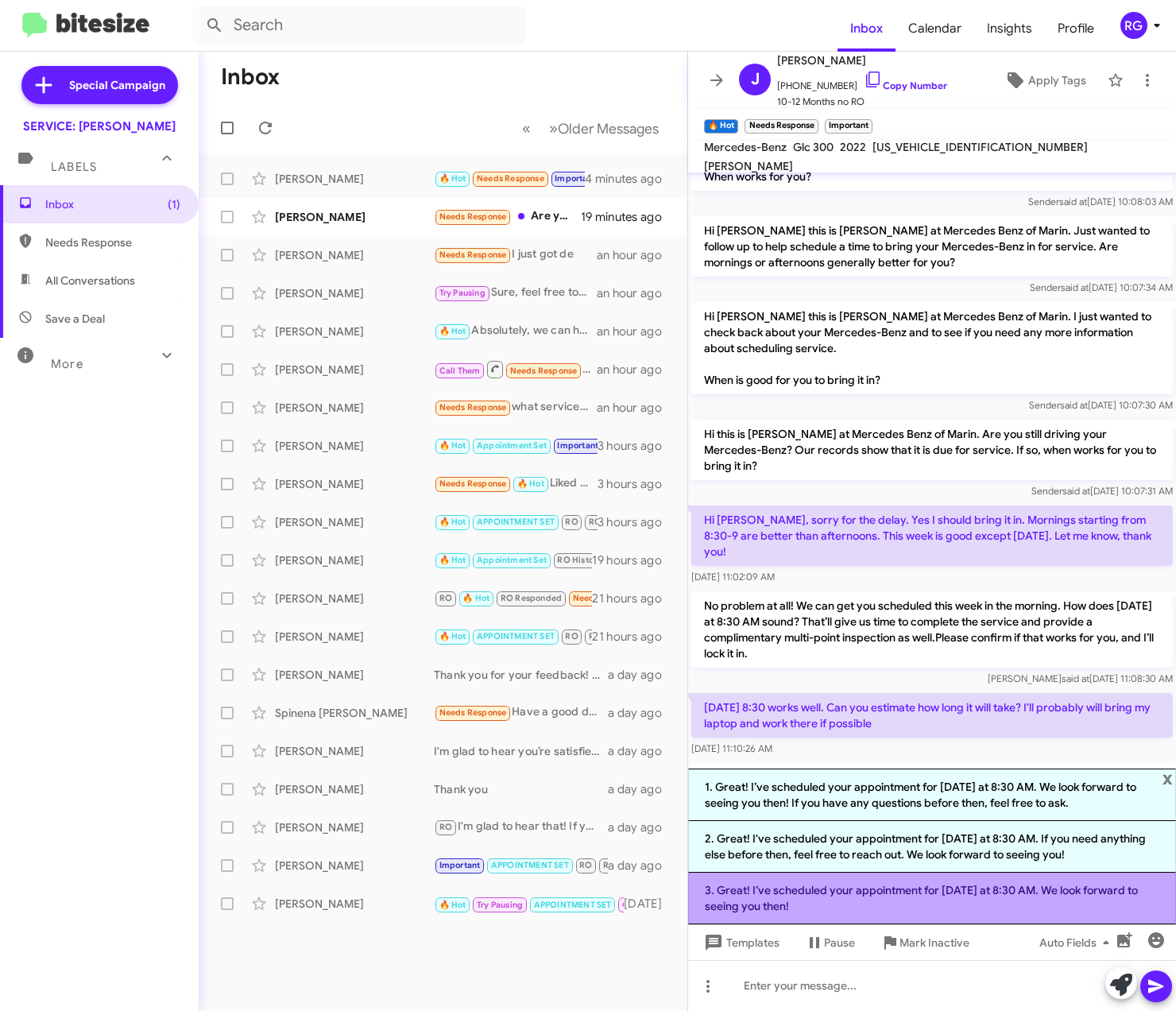
click at [1087, 879] on li "3. Great! I’ve scheduled your appointment for [DATE] at 8:30 AM. We look forwar…" at bounding box center [932, 898] width 488 height 52
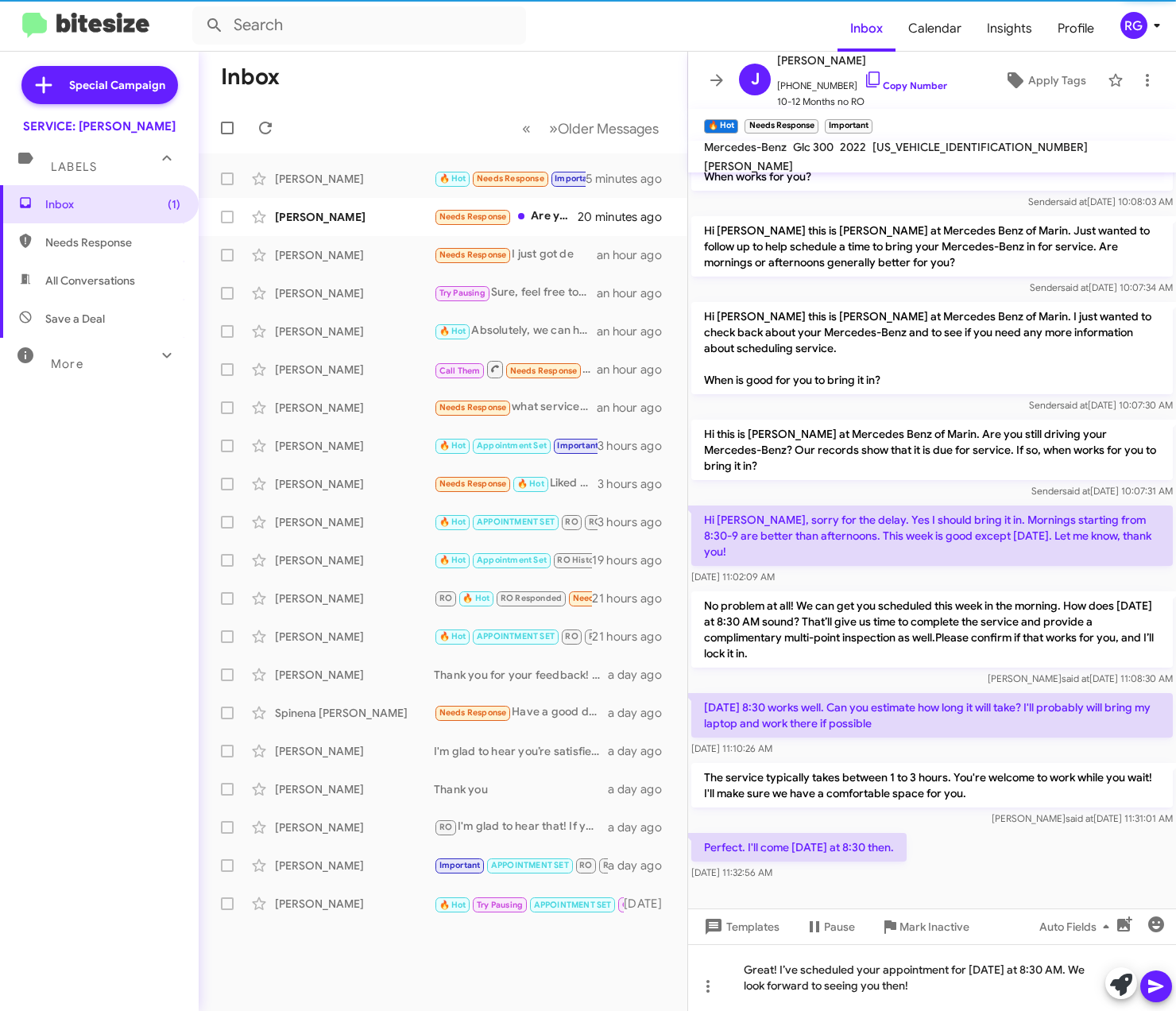
click at [1155, 978] on icon at bounding box center [1156, 987] width 19 height 19
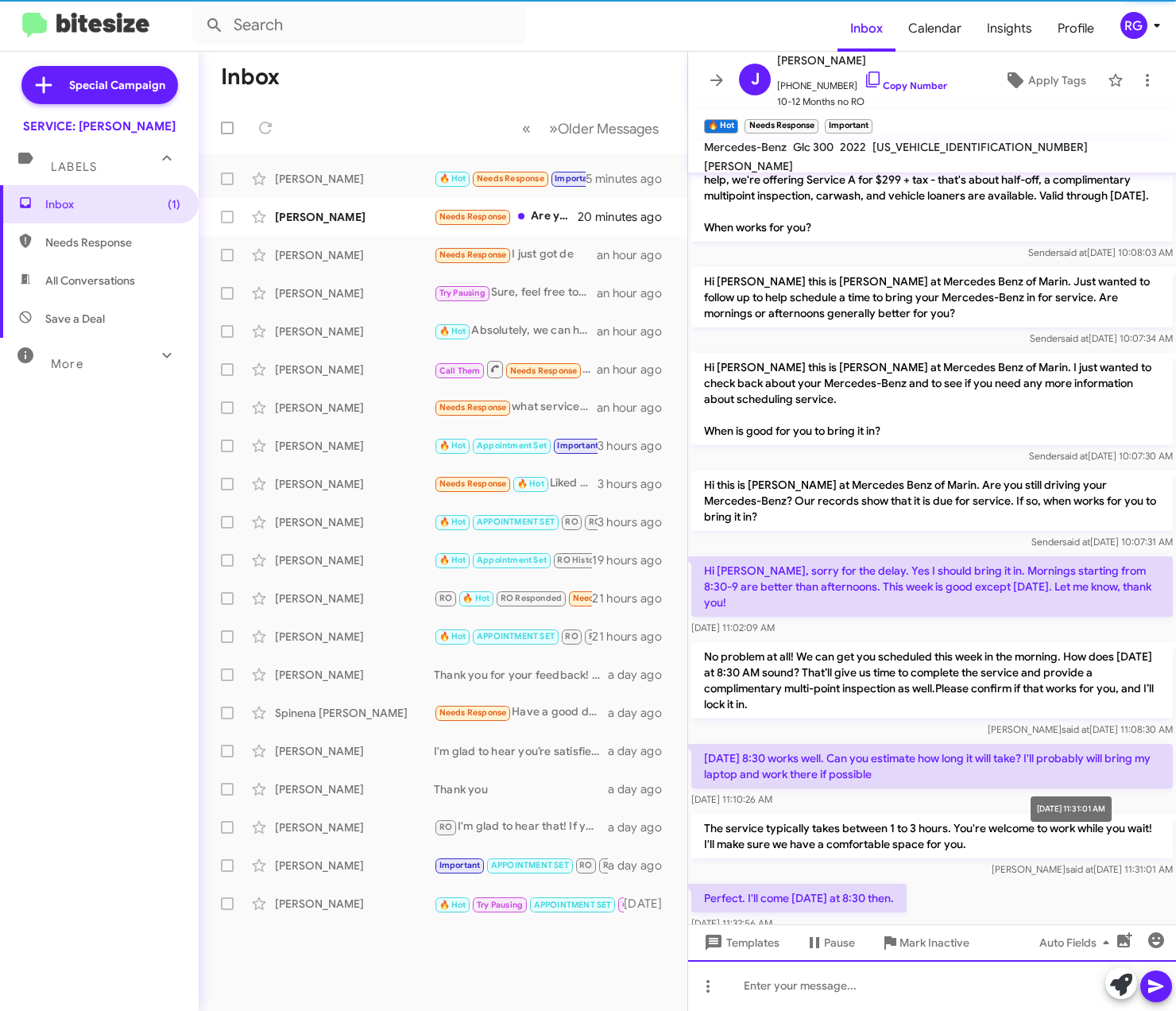
scroll to position [364, 0]
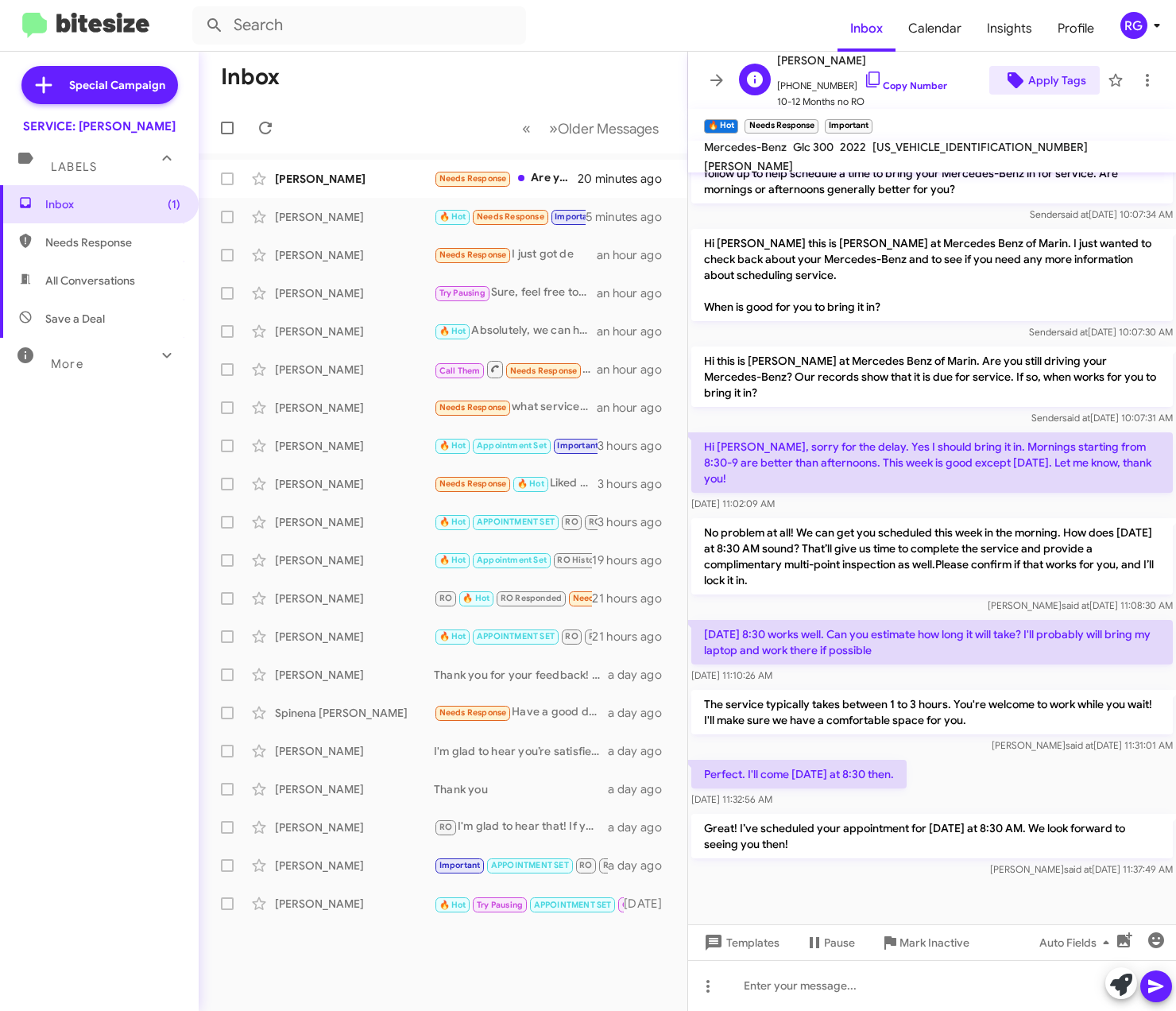
click at [1031, 83] on span "Apply Tags" at bounding box center [1057, 80] width 58 height 29
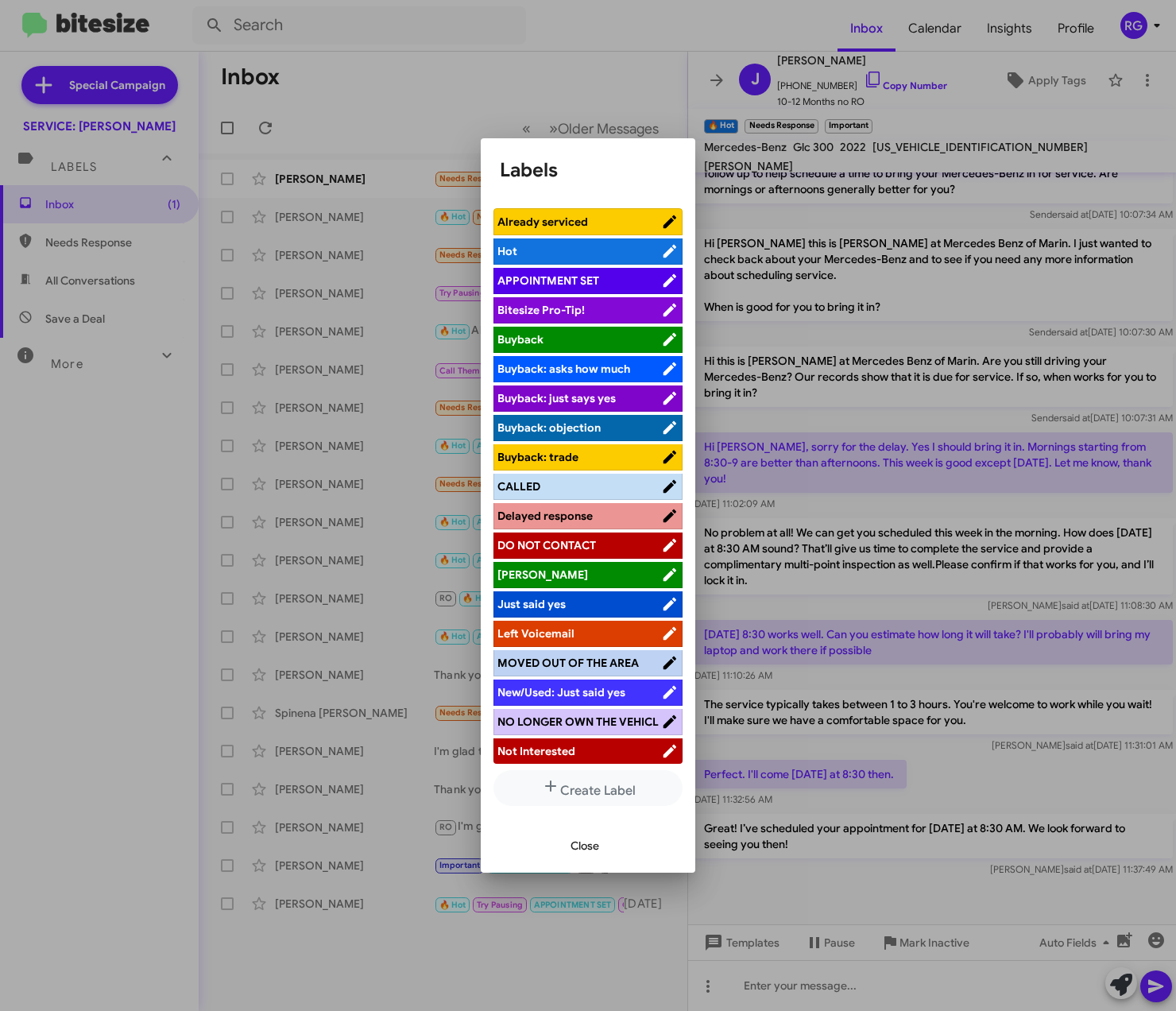
click at [498, 274] on span "APPOINTMENT SET" at bounding box center [549, 280] width 102 height 15
click at [592, 849] on span "Close" at bounding box center [584, 846] width 29 height 29
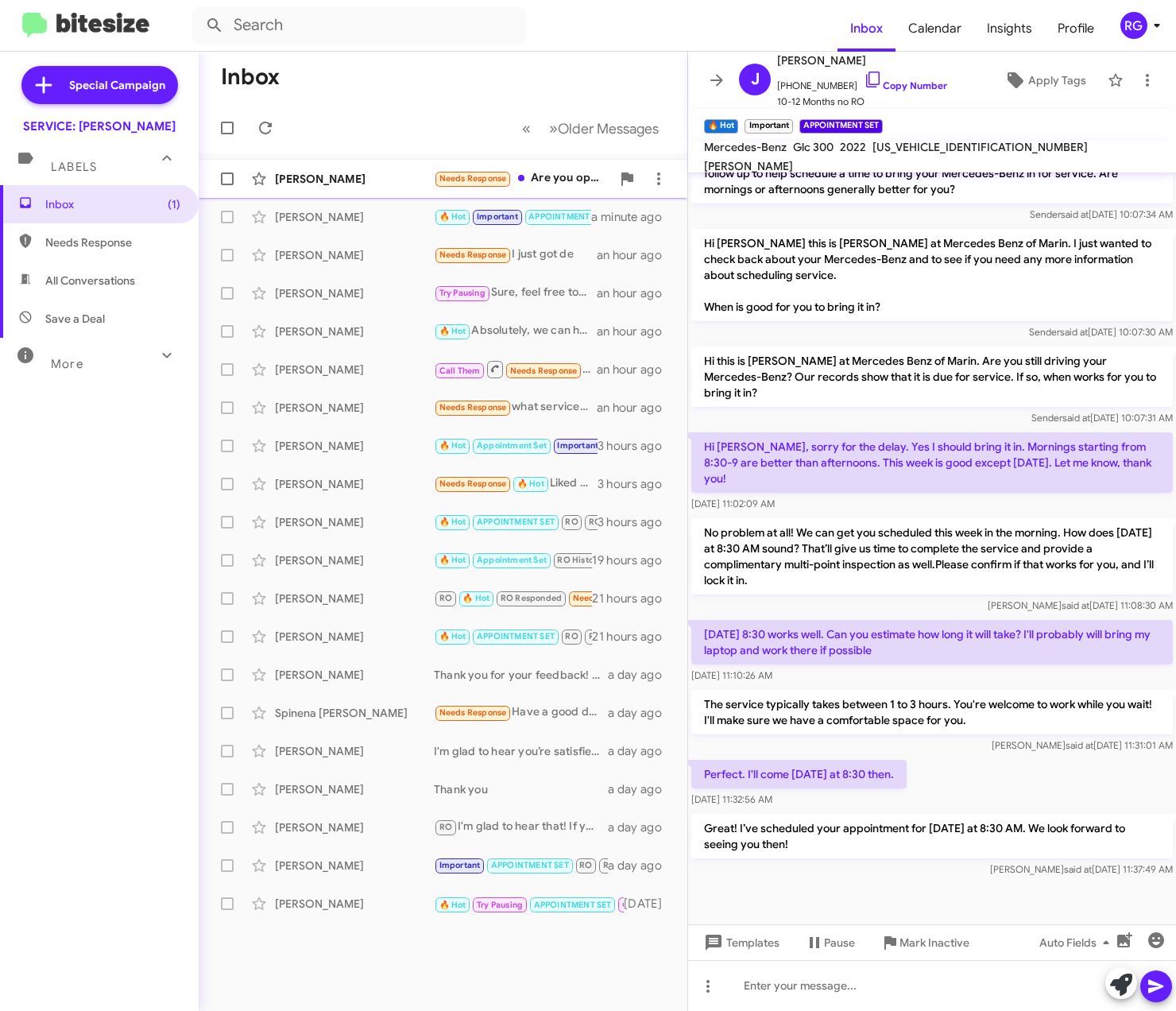
click at [385, 178] on div "[PERSON_NAME]" at bounding box center [355, 178] width 159 height 16
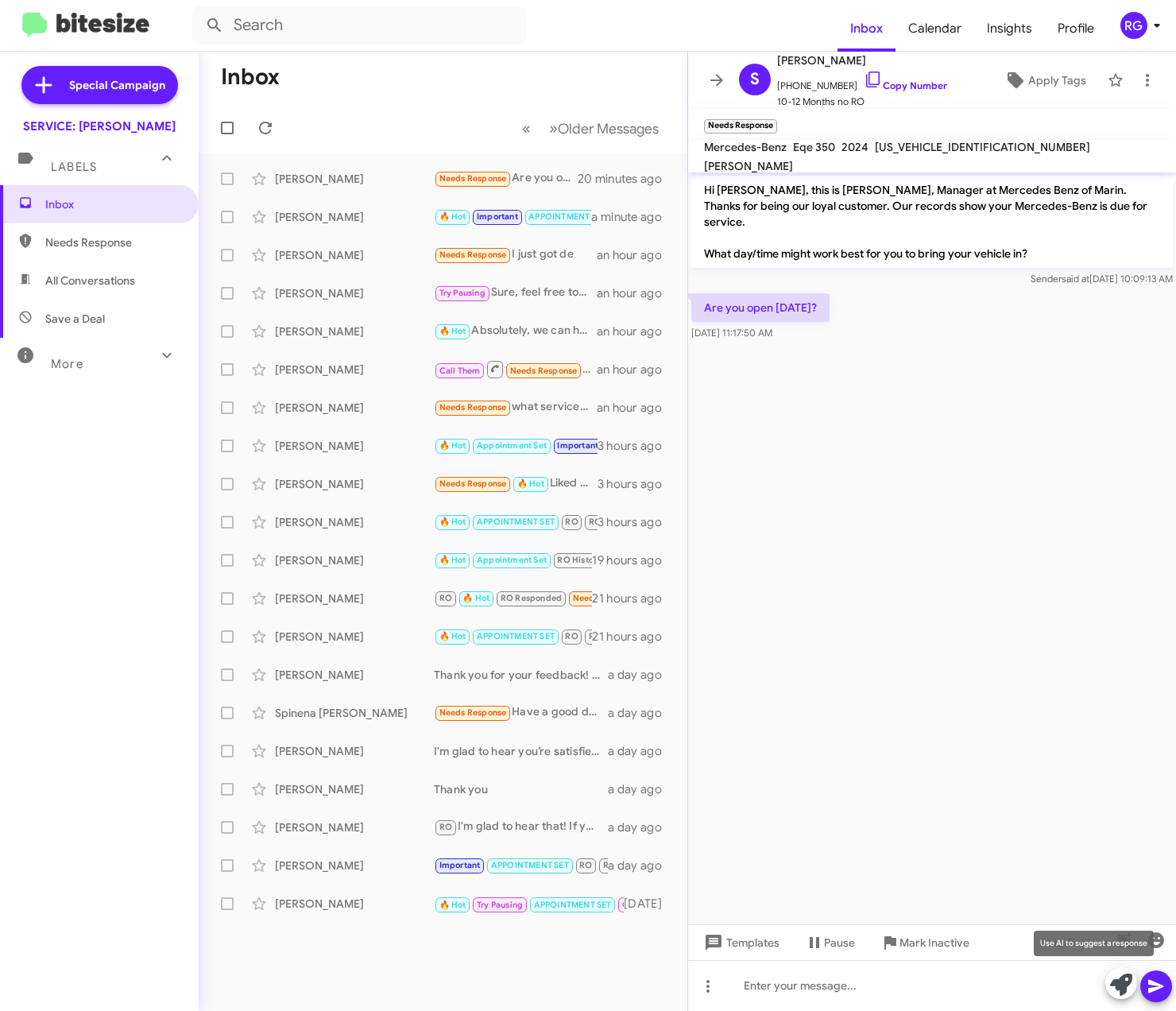
click at [1132, 987] on icon at bounding box center [1121, 985] width 22 height 23
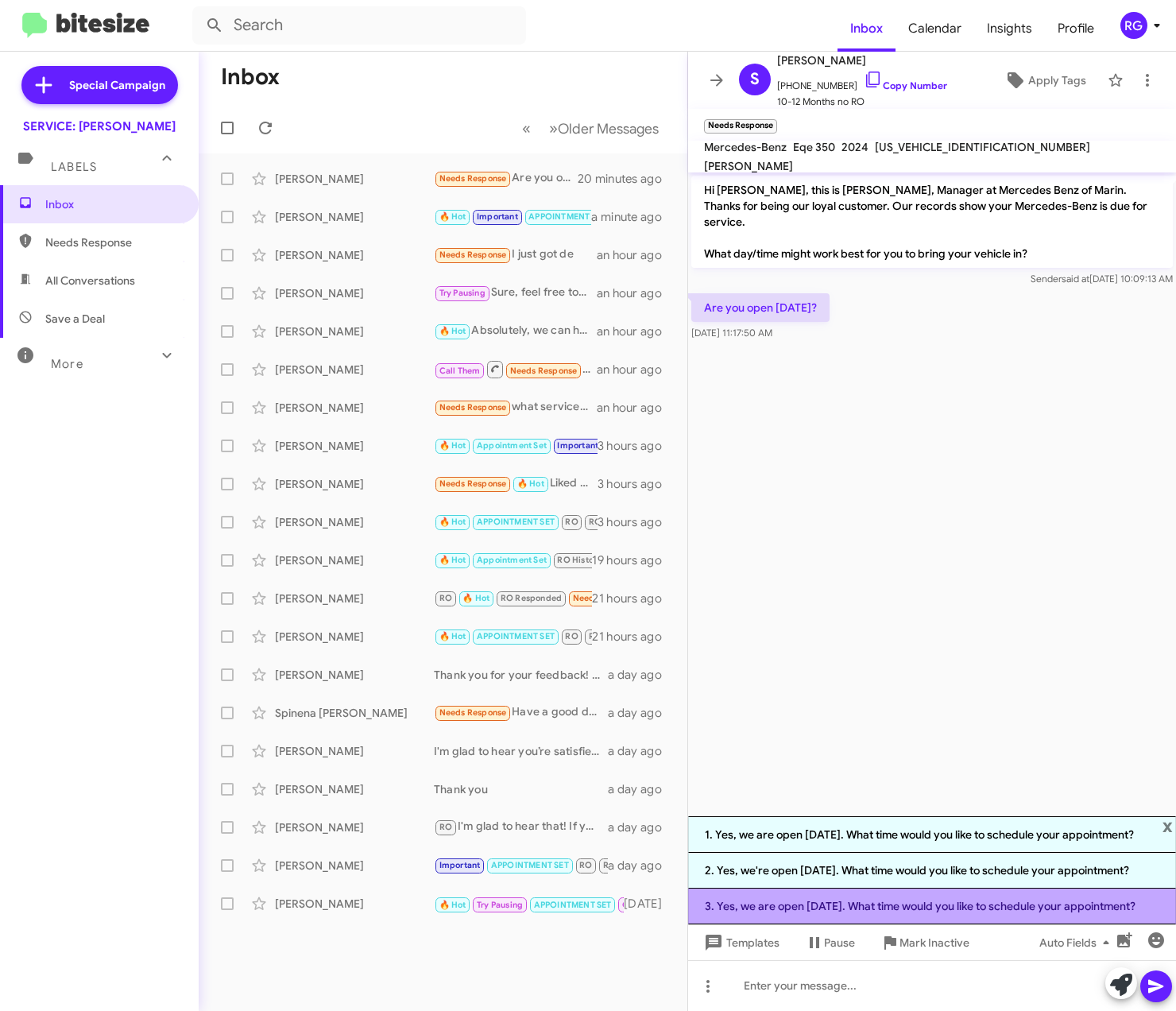
click at [978, 901] on li "3. Yes, we are open [DATE]. What time would you like to schedule your appointme…" at bounding box center [932, 906] width 488 height 35
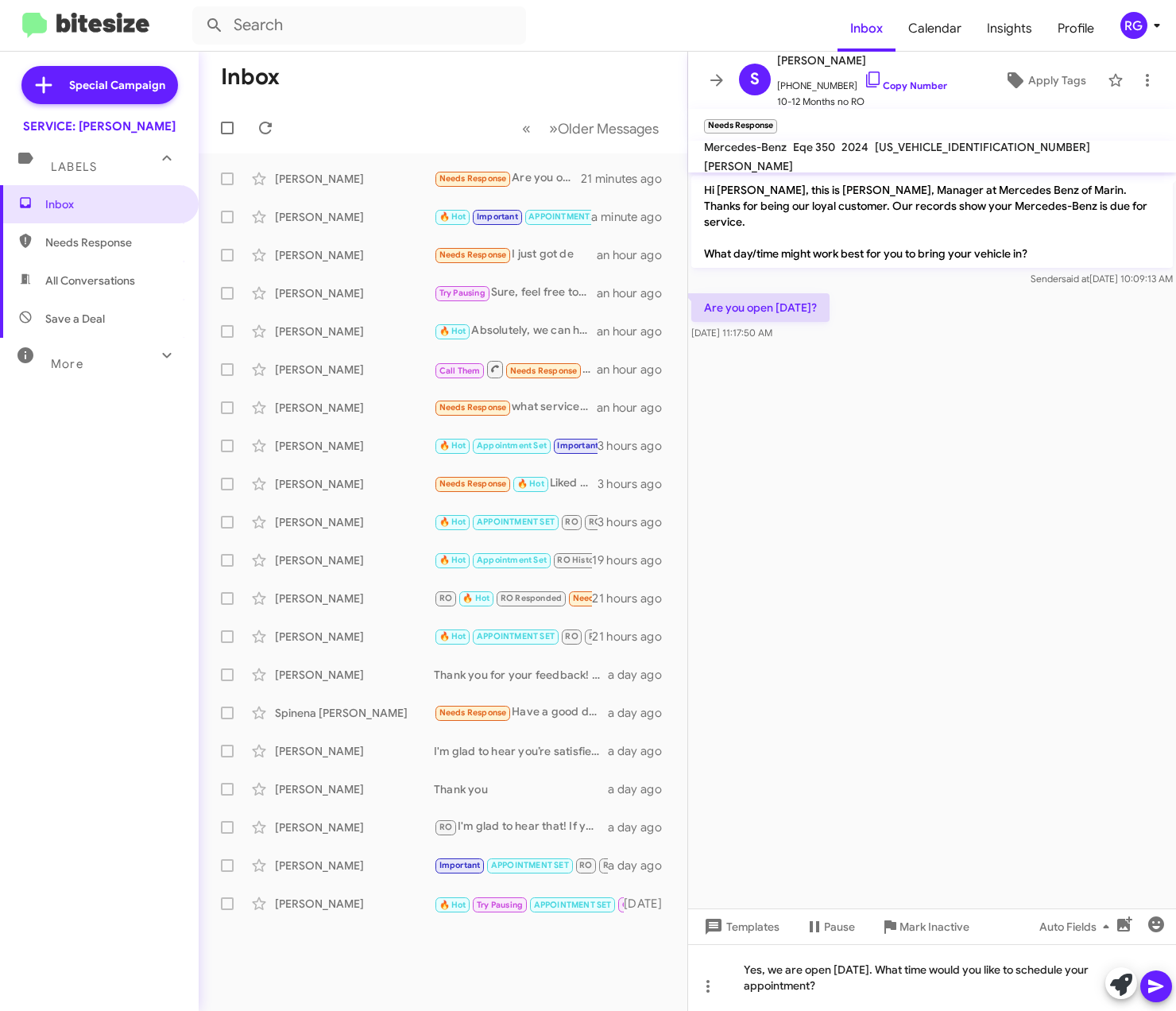
click at [1164, 989] on icon at bounding box center [1156, 987] width 19 height 19
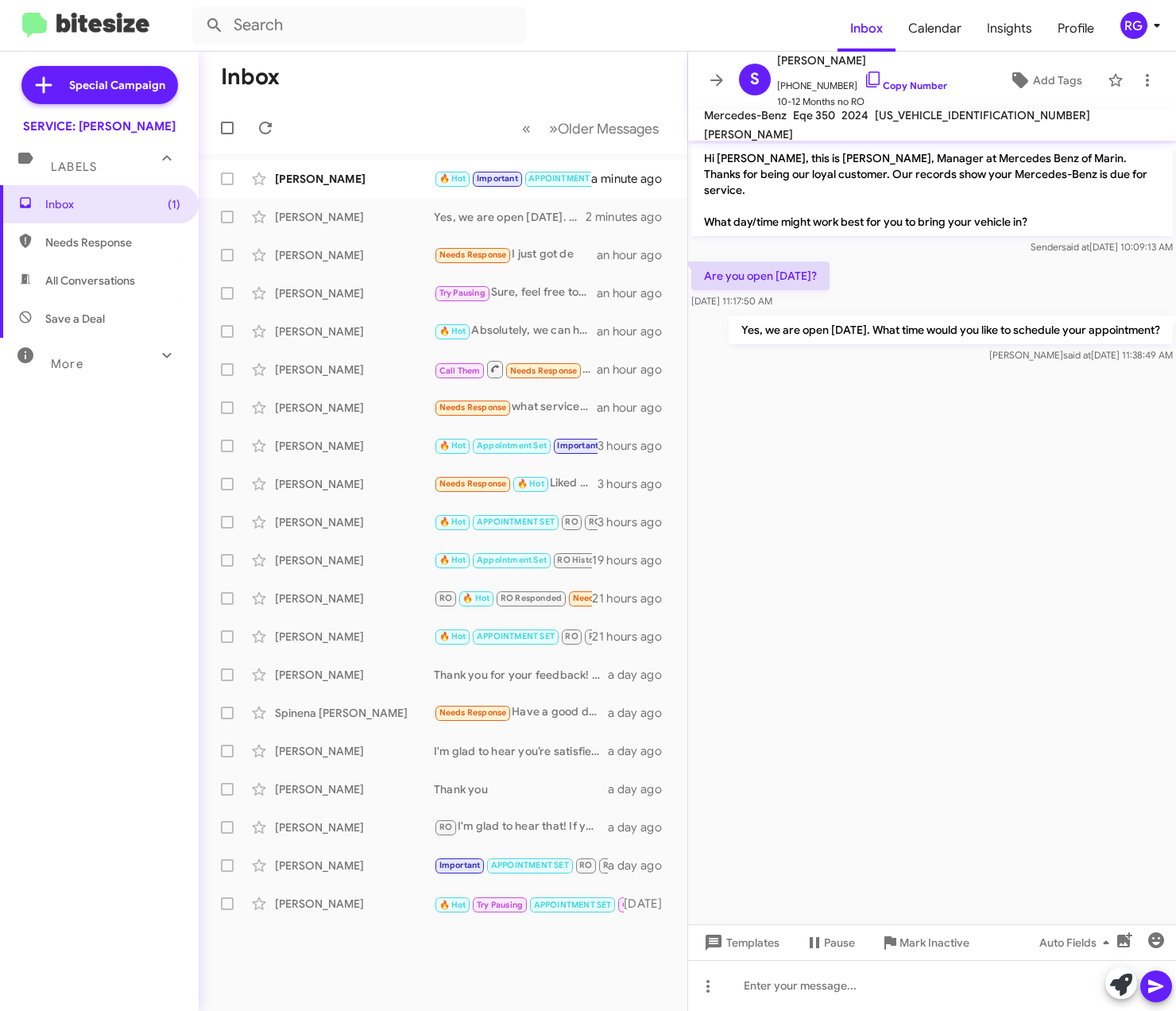
click at [1153, 545] on cdk-virtual-scroll-viewport "Hi [PERSON_NAME], this is [PERSON_NAME], Manager at Mercedes Benz of Marin. Tha…" at bounding box center [932, 533] width 488 height 784
click at [472, 154] on mat-action-list "[PERSON_NAME] 🔥 Hot Important APPOINTMENT SET Thank you! a minute ago [PERSON_N…" at bounding box center [443, 538] width 489 height 770
click at [467, 175] on small "🔥 Hot" at bounding box center [452, 178] width 34 height 15
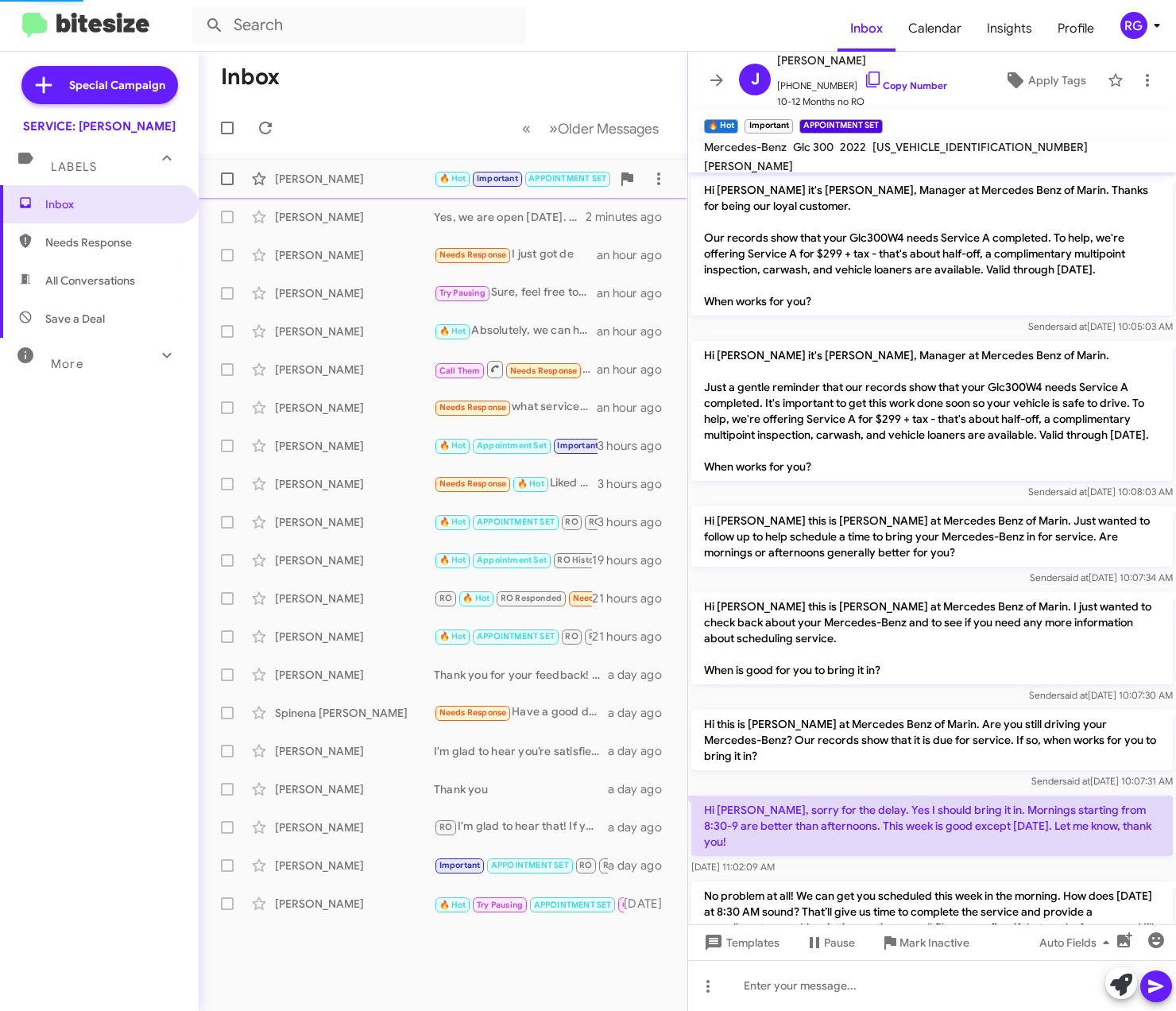
scroll to position [454, 0]
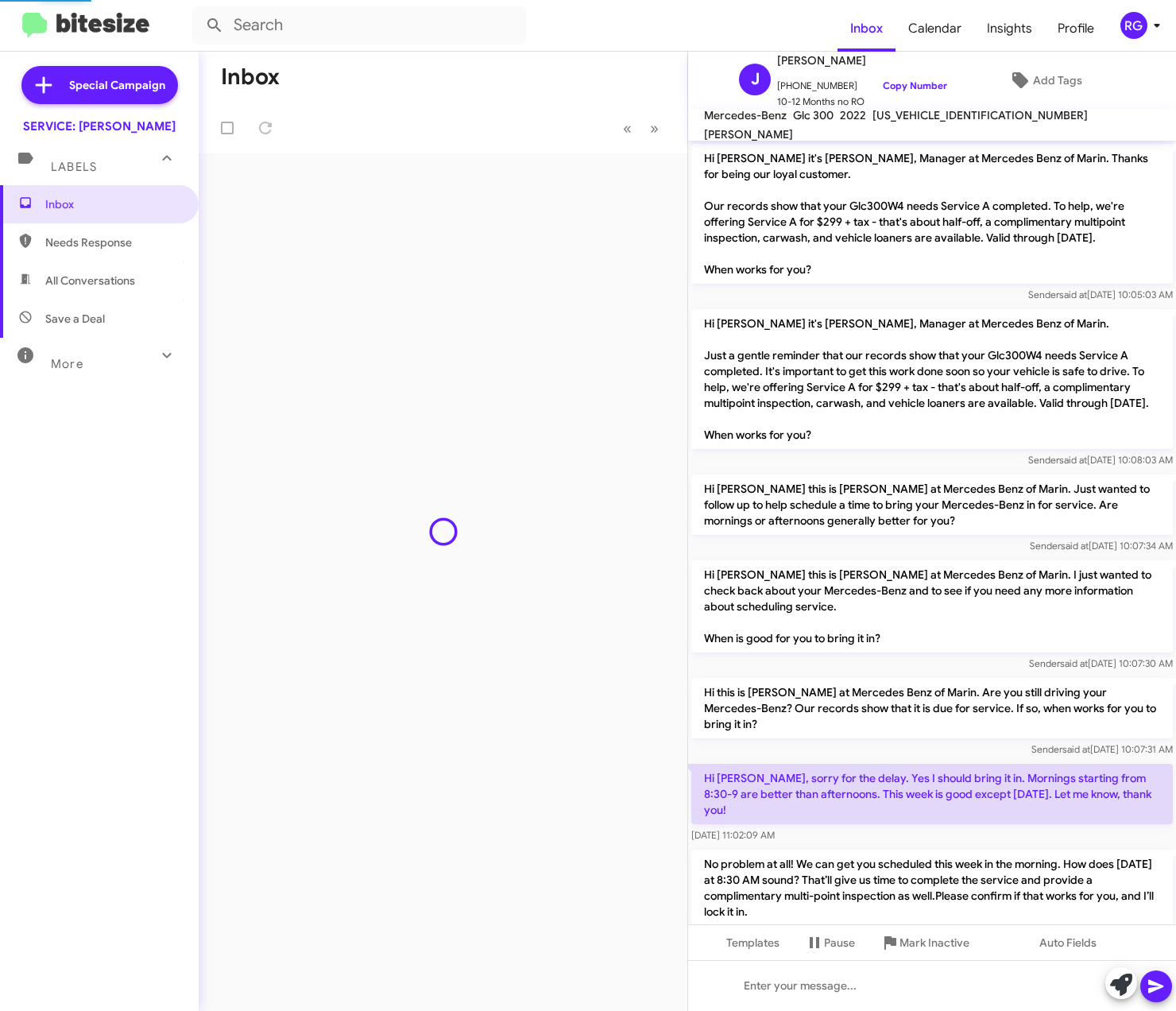
scroll to position [423, 0]
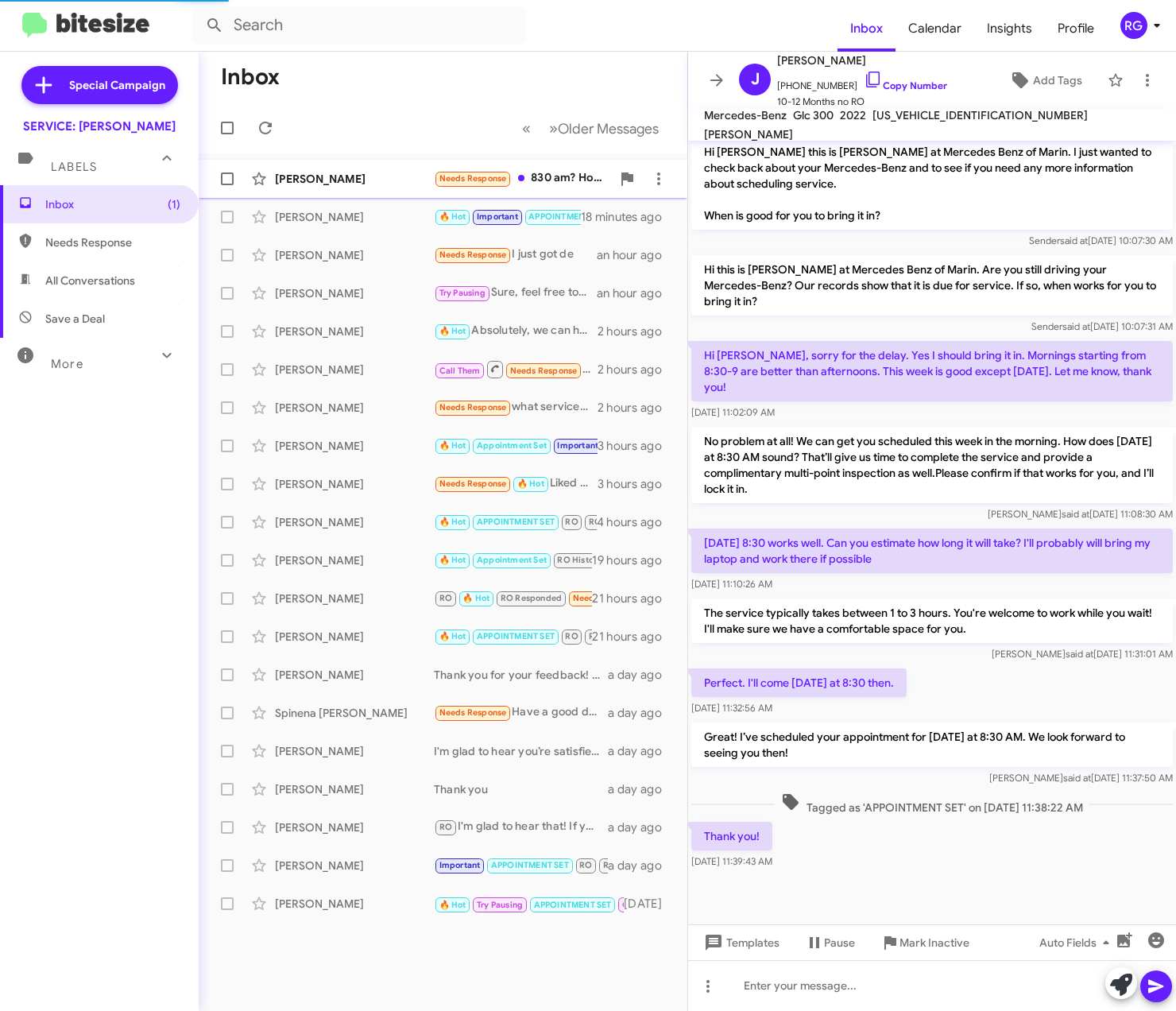
click at [424, 182] on div "[PERSON_NAME]" at bounding box center [355, 178] width 159 height 16
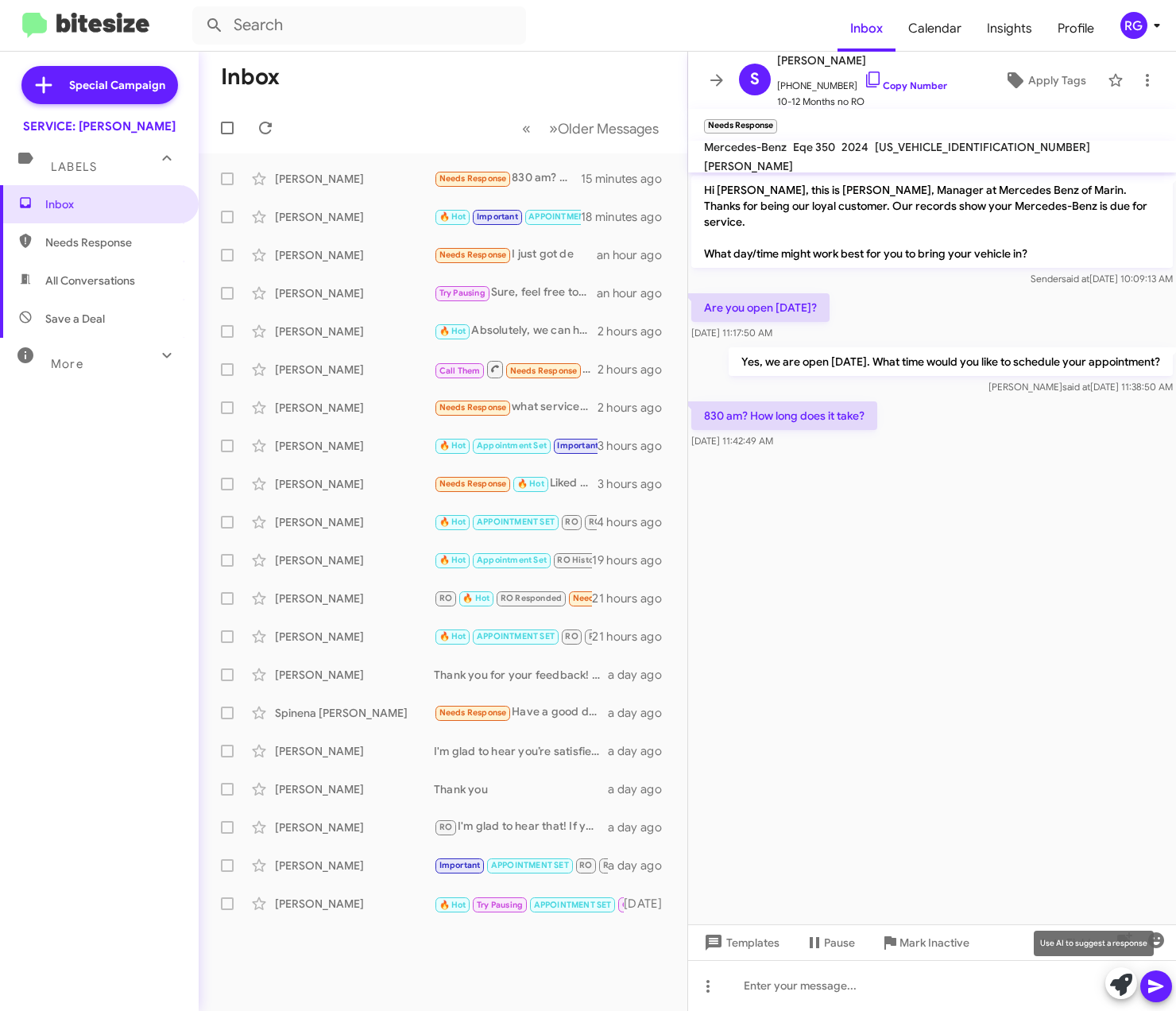
click at [1126, 986] on icon at bounding box center [1121, 985] width 22 height 23
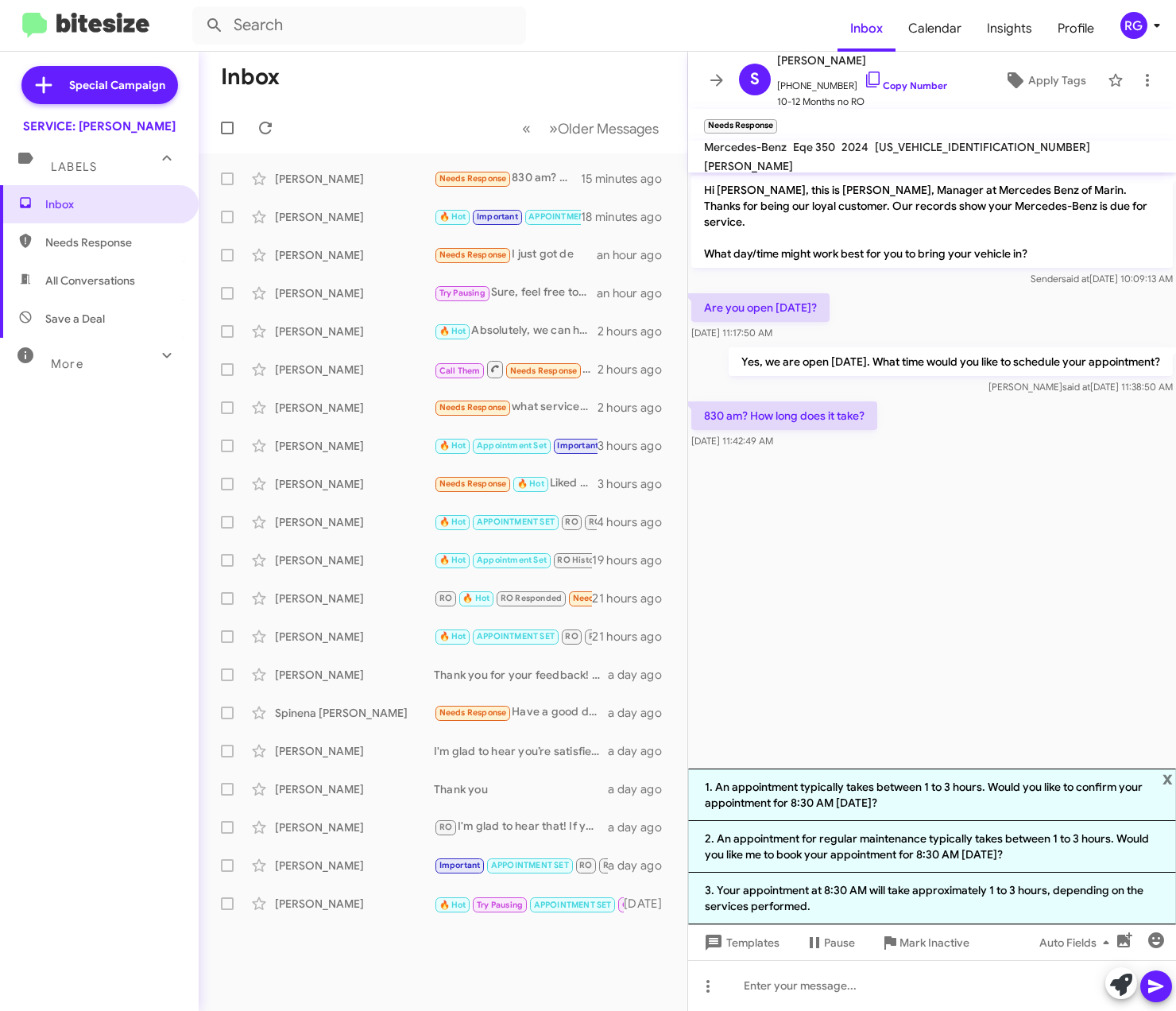
drag, startPoint x: 1088, startPoint y: 811, endPoint x: 1113, endPoint y: 815, distance: 25.3
click at [1096, 811] on li "1. An appointment typically takes between 1 to 3 hours. Would you like to confi…" at bounding box center [932, 795] width 488 height 53
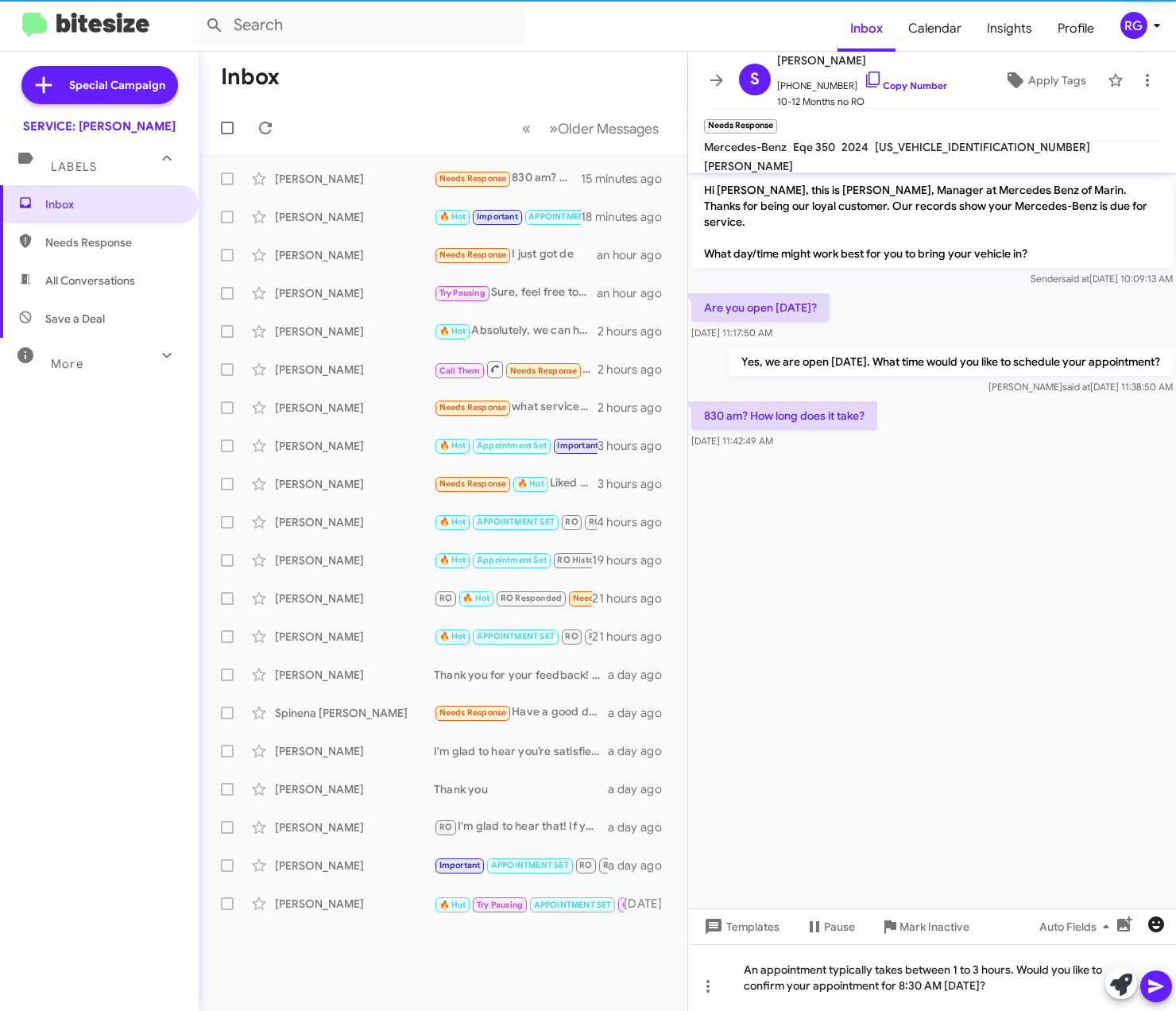
drag, startPoint x: 1157, startPoint y: 983, endPoint x: 1152, endPoint y: 948, distance: 35.4
click at [1159, 983] on icon at bounding box center [1156, 987] width 19 height 19
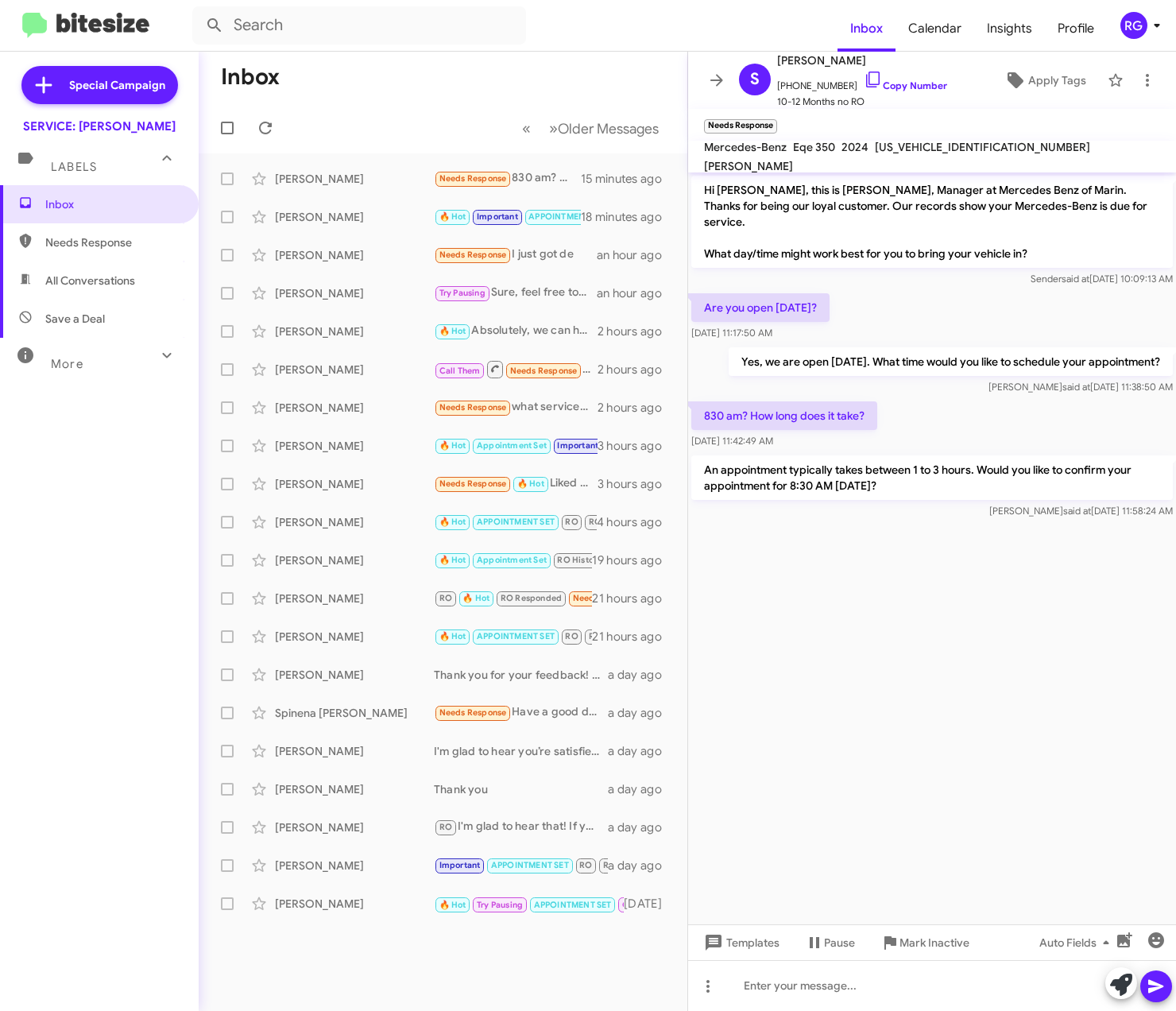
click at [931, 150] on span "[US_VEHICLE_IDENTIFICATION_NUMBER]" at bounding box center [982, 147] width 215 height 15
click at [931, 151] on span "[US_VEHICLE_IDENTIFICATION_NUMBER]" at bounding box center [982, 147] width 215 height 15
copy span "[US_VEHICLE_IDENTIFICATION_NUMBER]"
